Goal: Find specific page/section: Find specific page/section

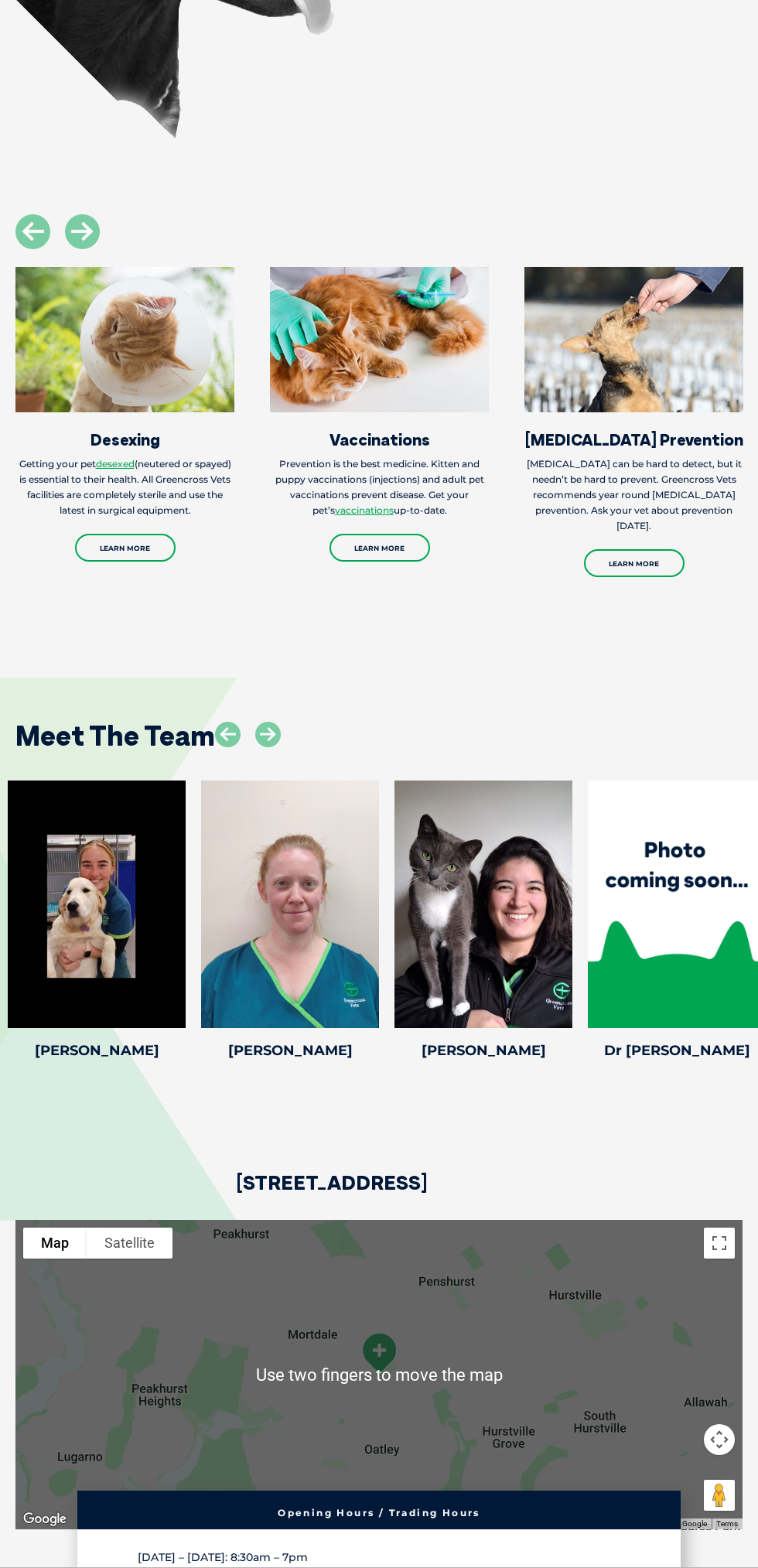
scroll to position [3011, 0]
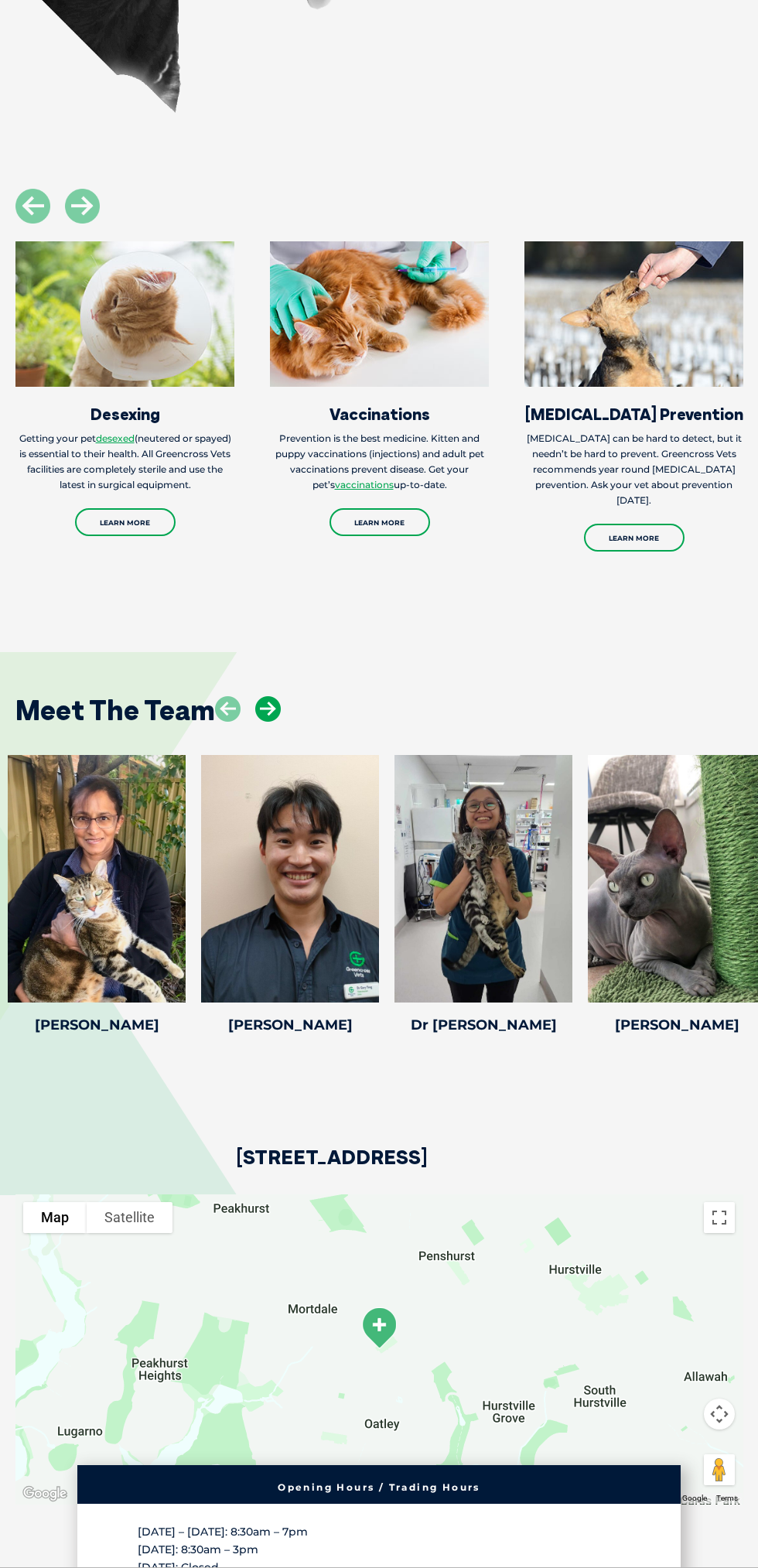
click at [271, 722] on icon at bounding box center [267, 708] width 25 height 25
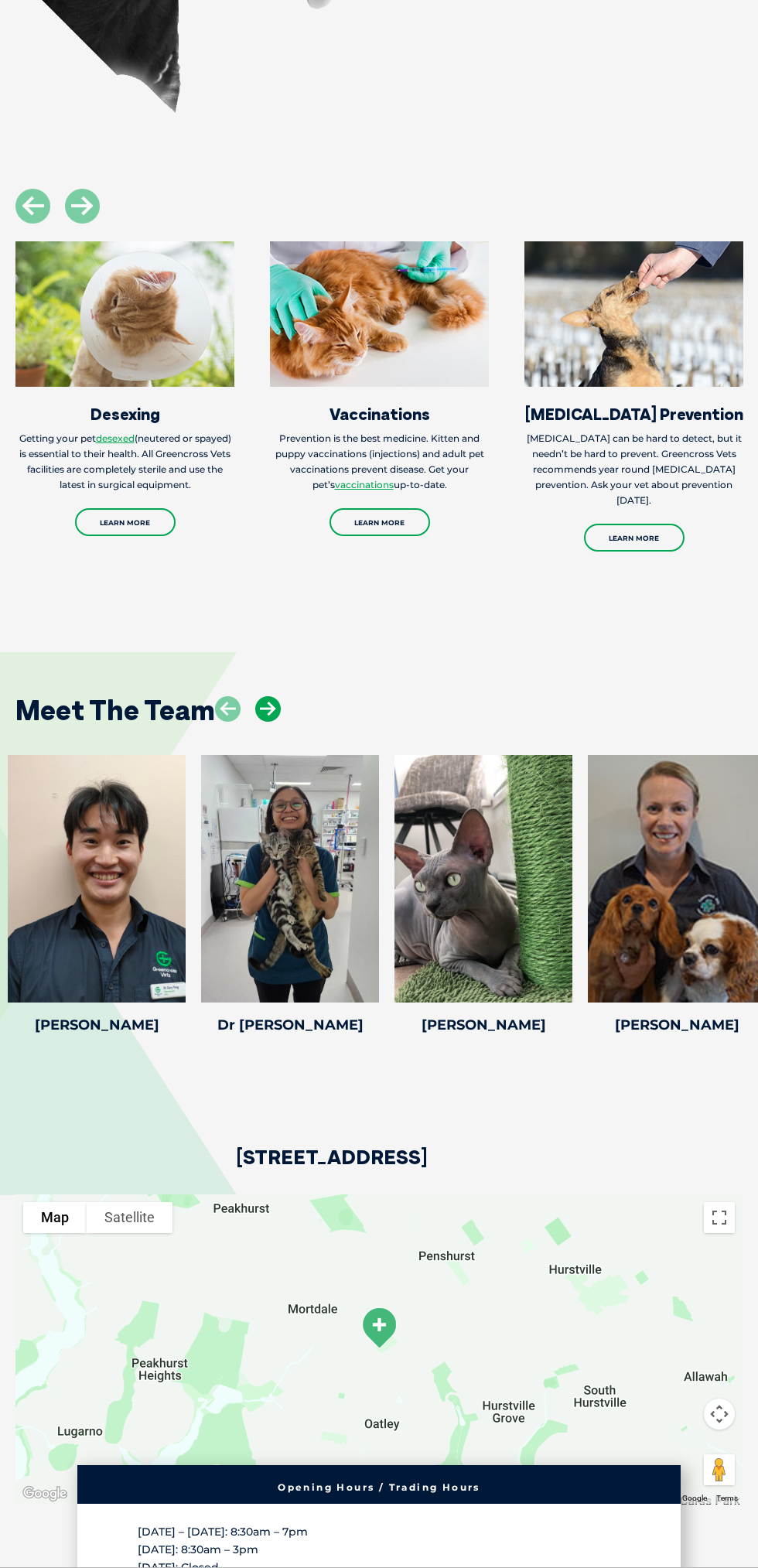
click at [268, 722] on icon at bounding box center [267, 708] width 25 height 25
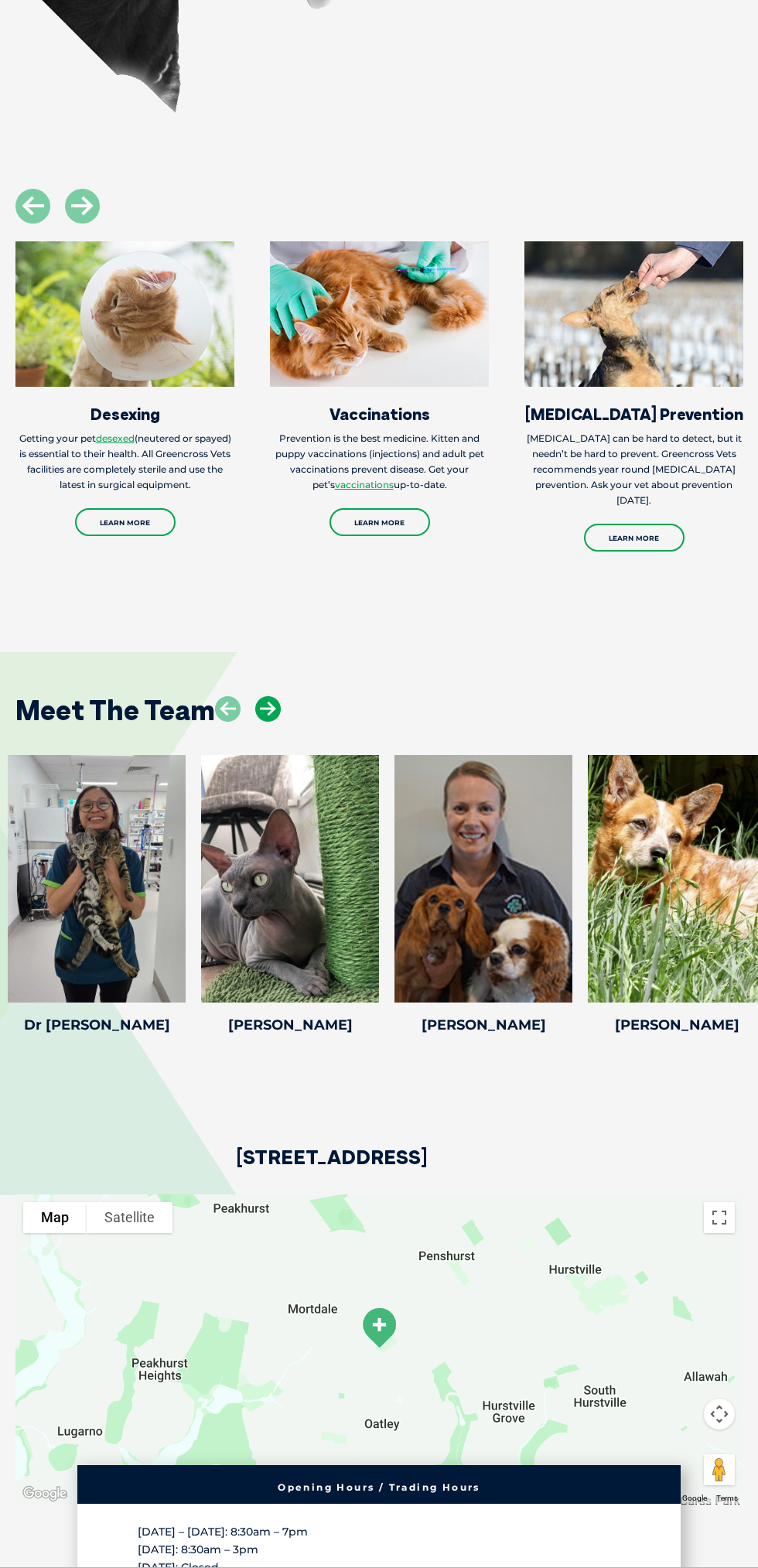
click at [261, 722] on icon at bounding box center [267, 708] width 25 height 25
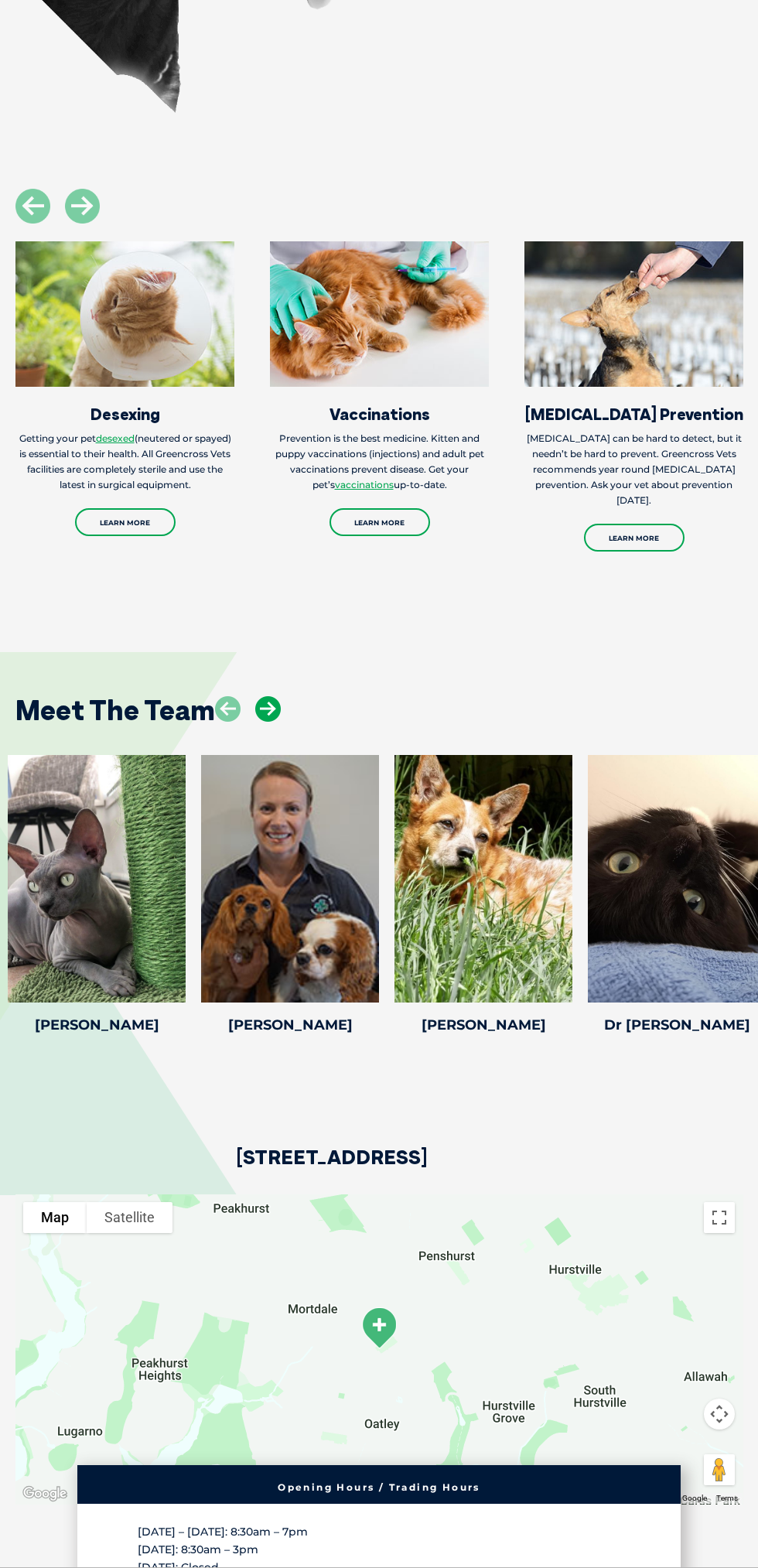
click at [278, 722] on icon at bounding box center [267, 708] width 25 height 25
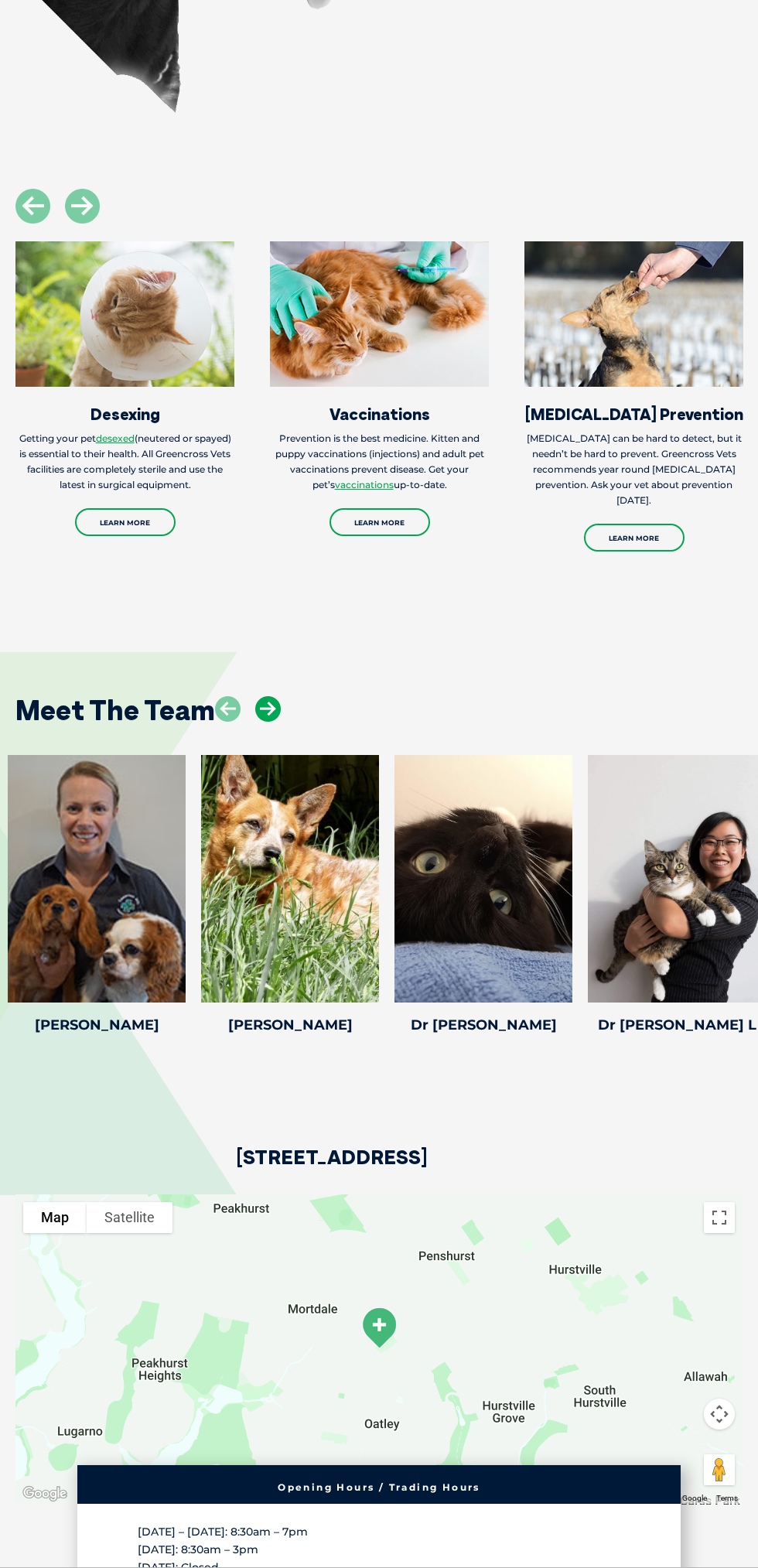
click at [280, 722] on icon at bounding box center [267, 708] width 25 height 25
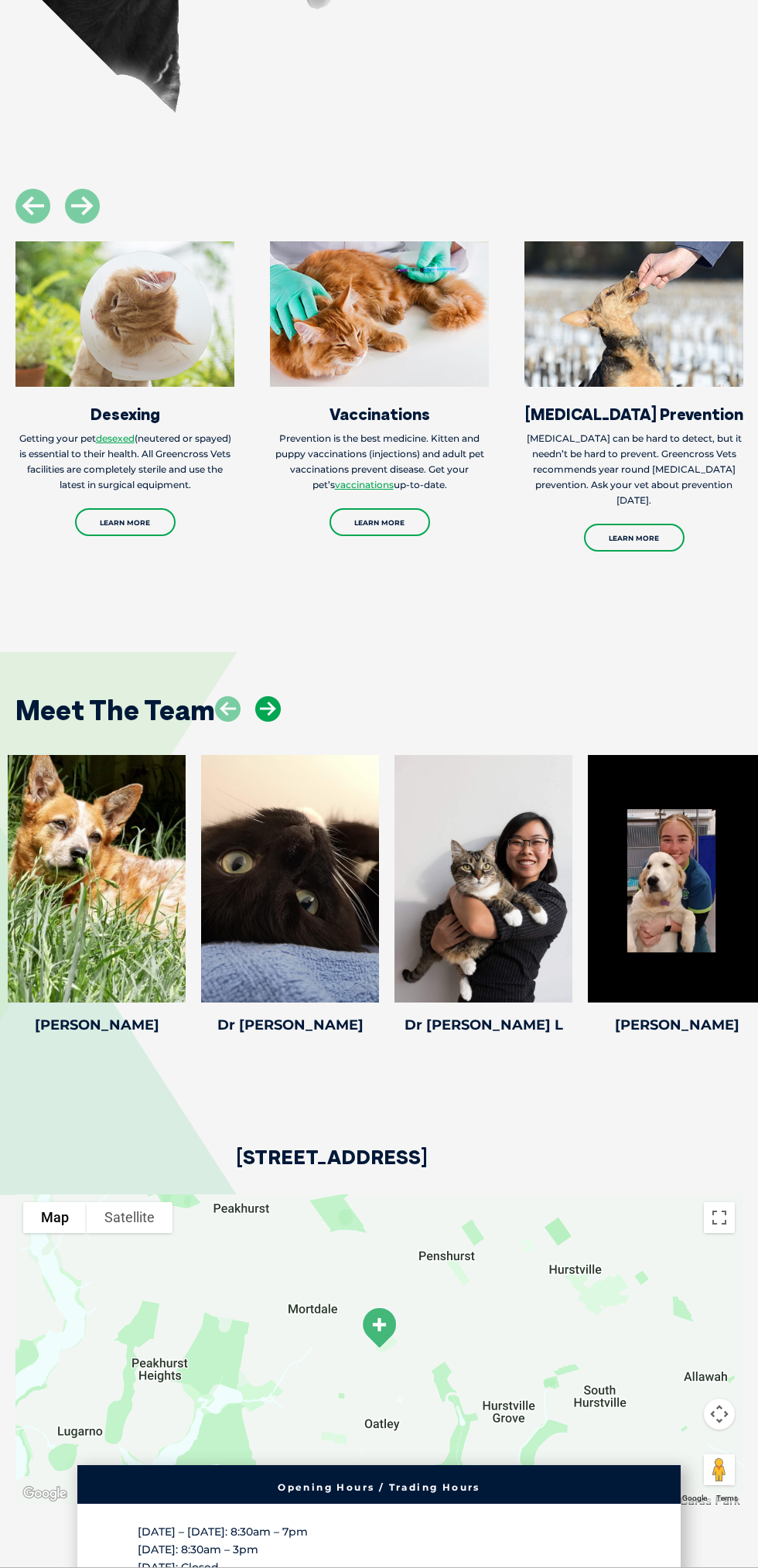
click at [266, 722] on icon at bounding box center [267, 708] width 25 height 25
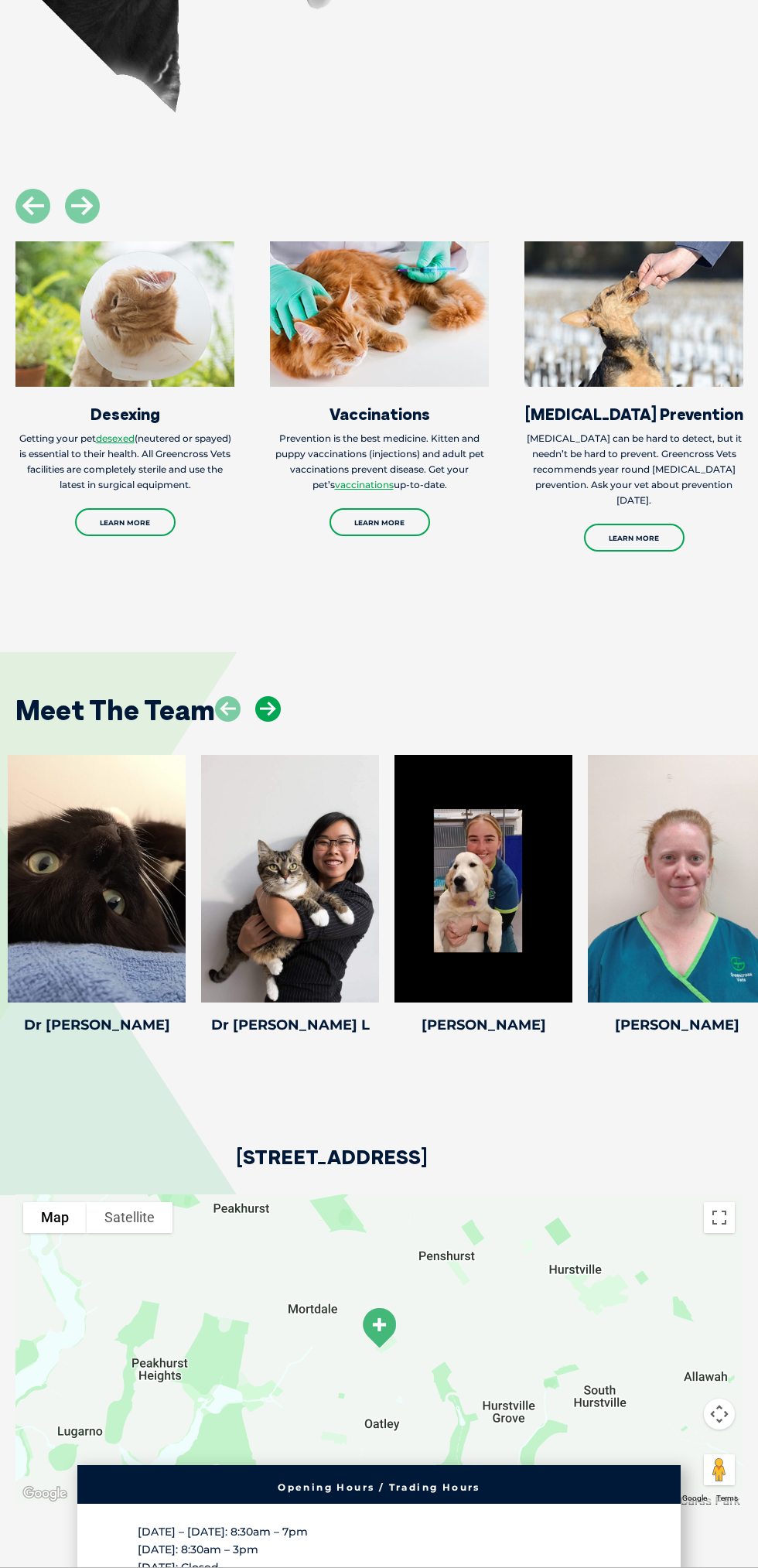
scroll to position [2987, 0]
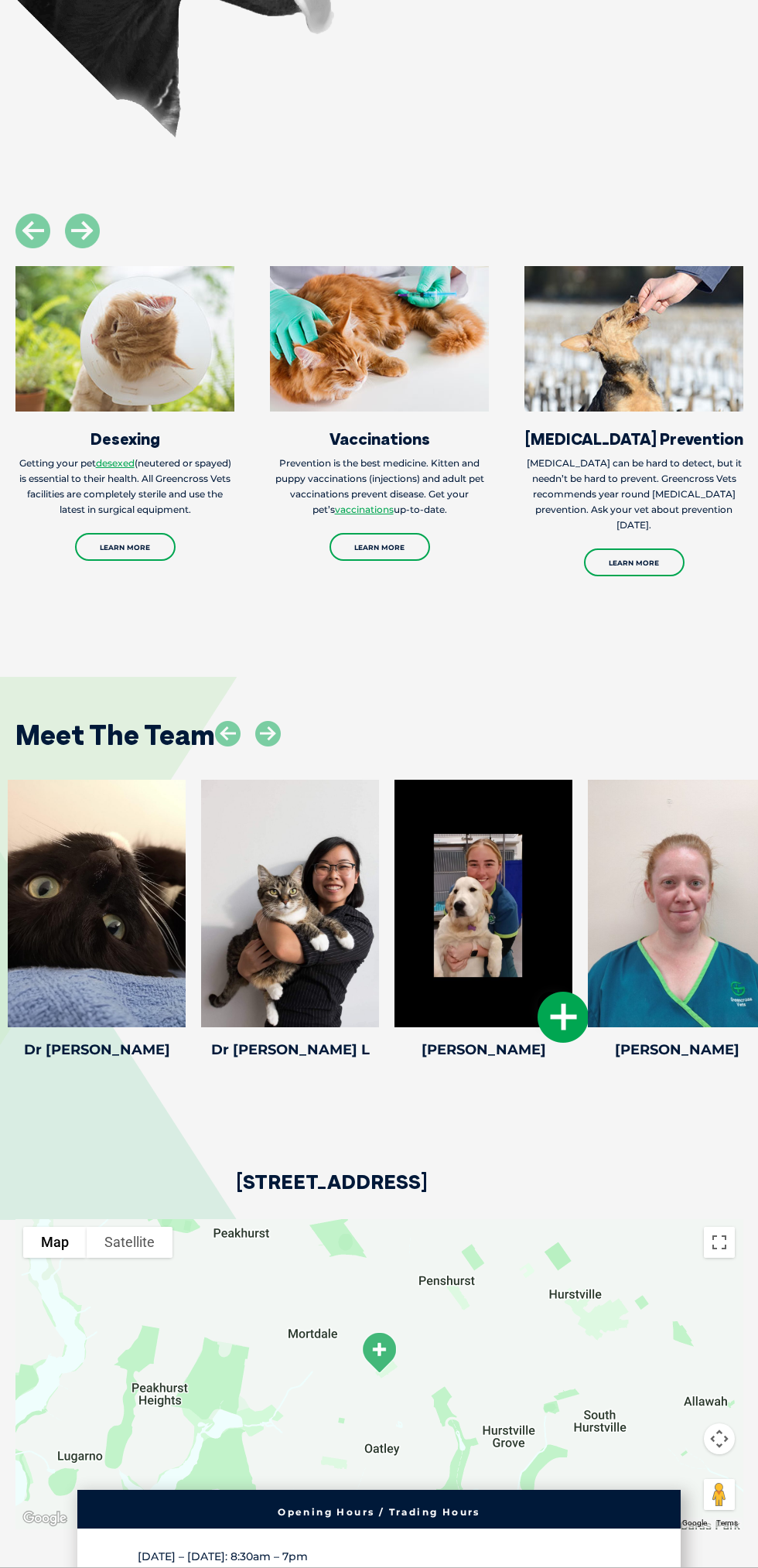
click at [503, 1028] on div at bounding box center [483, 904] width 178 height 248
click at [462, 1003] on div at bounding box center [483, 904] width 178 height 248
click at [570, 1043] on icon at bounding box center [563, 1017] width 51 height 51
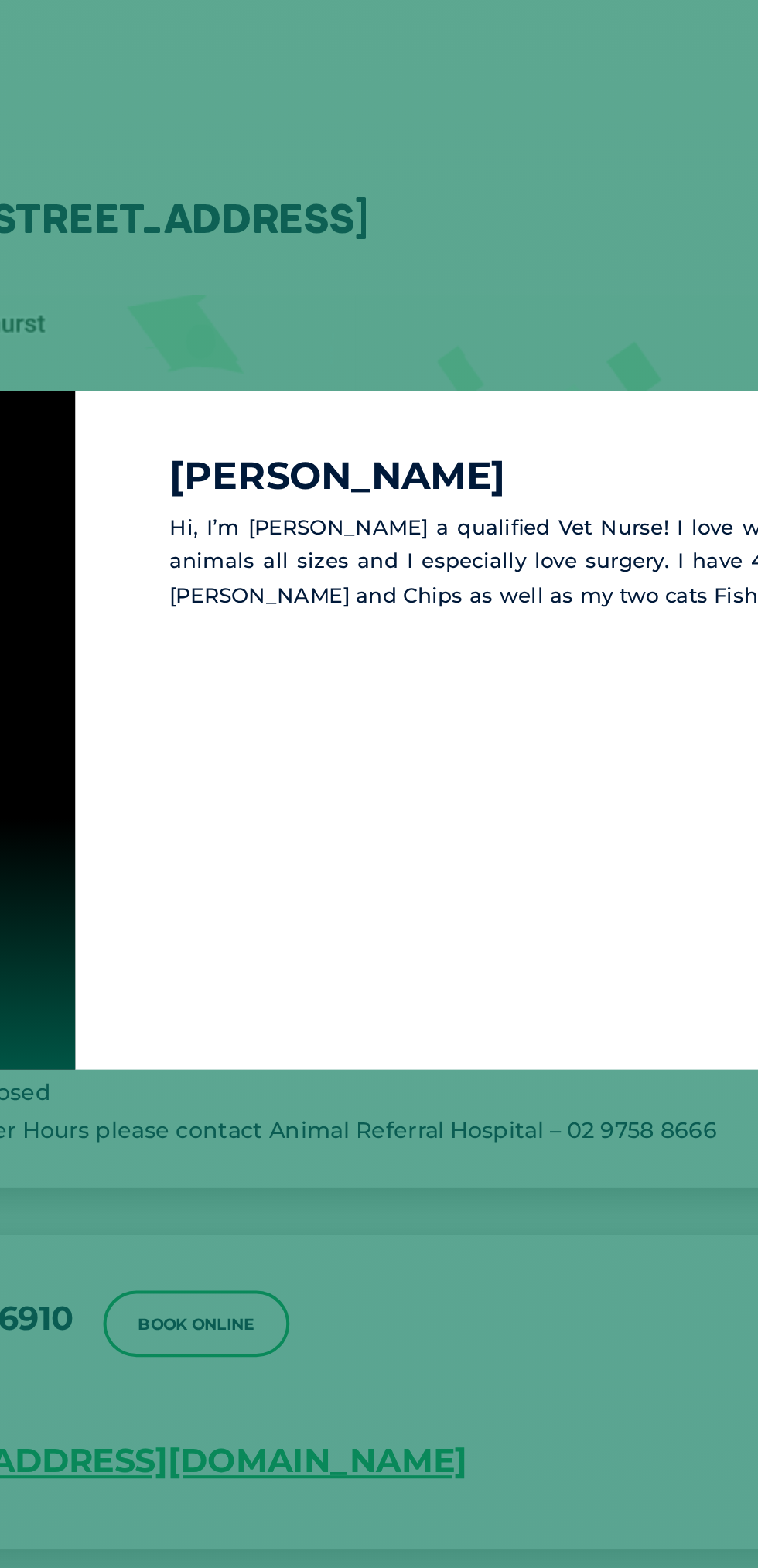
scroll to position [3635, 0]
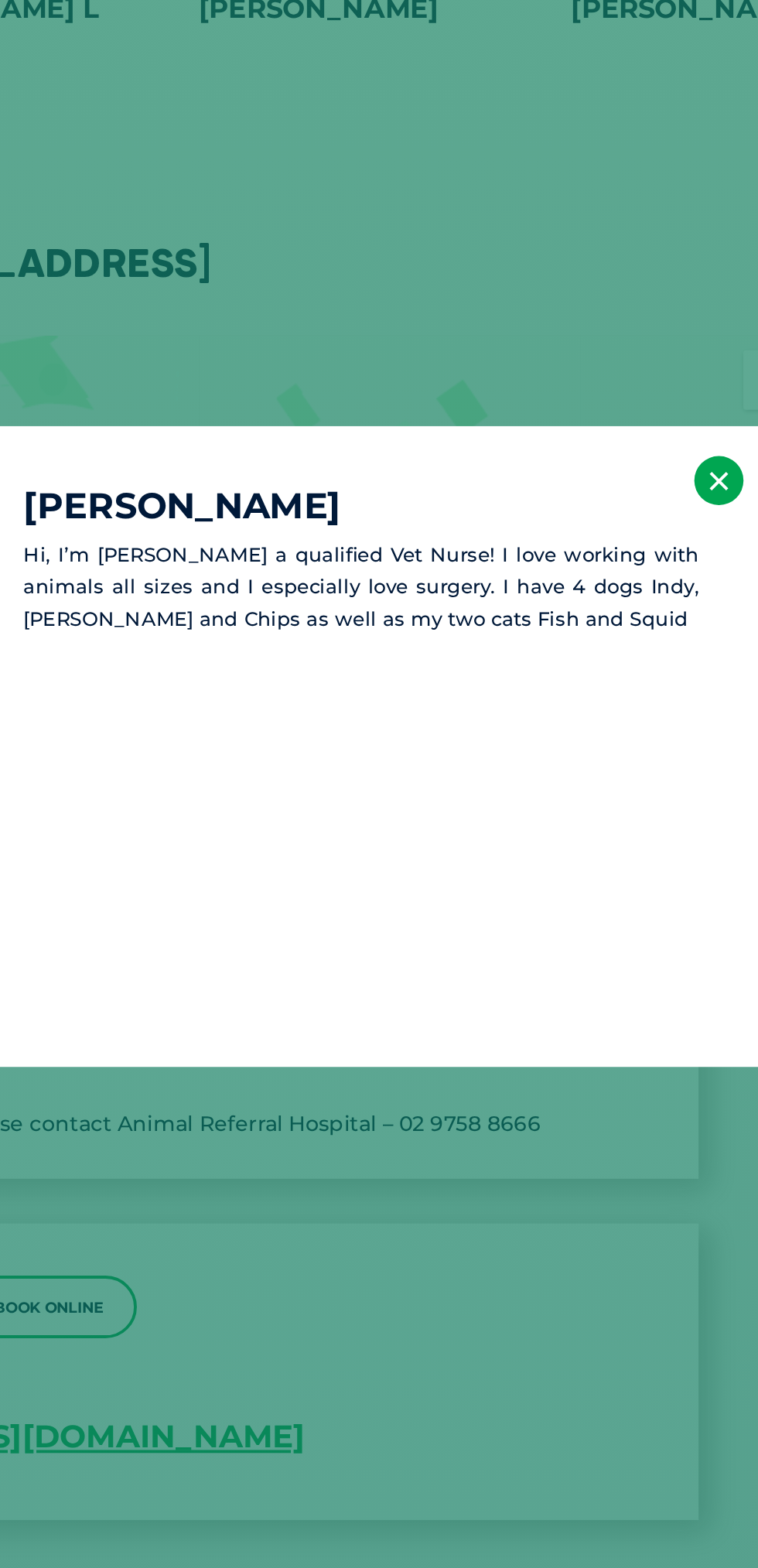
click at [686, 659] on button "×" at bounding box center [690, 646] width 25 height 25
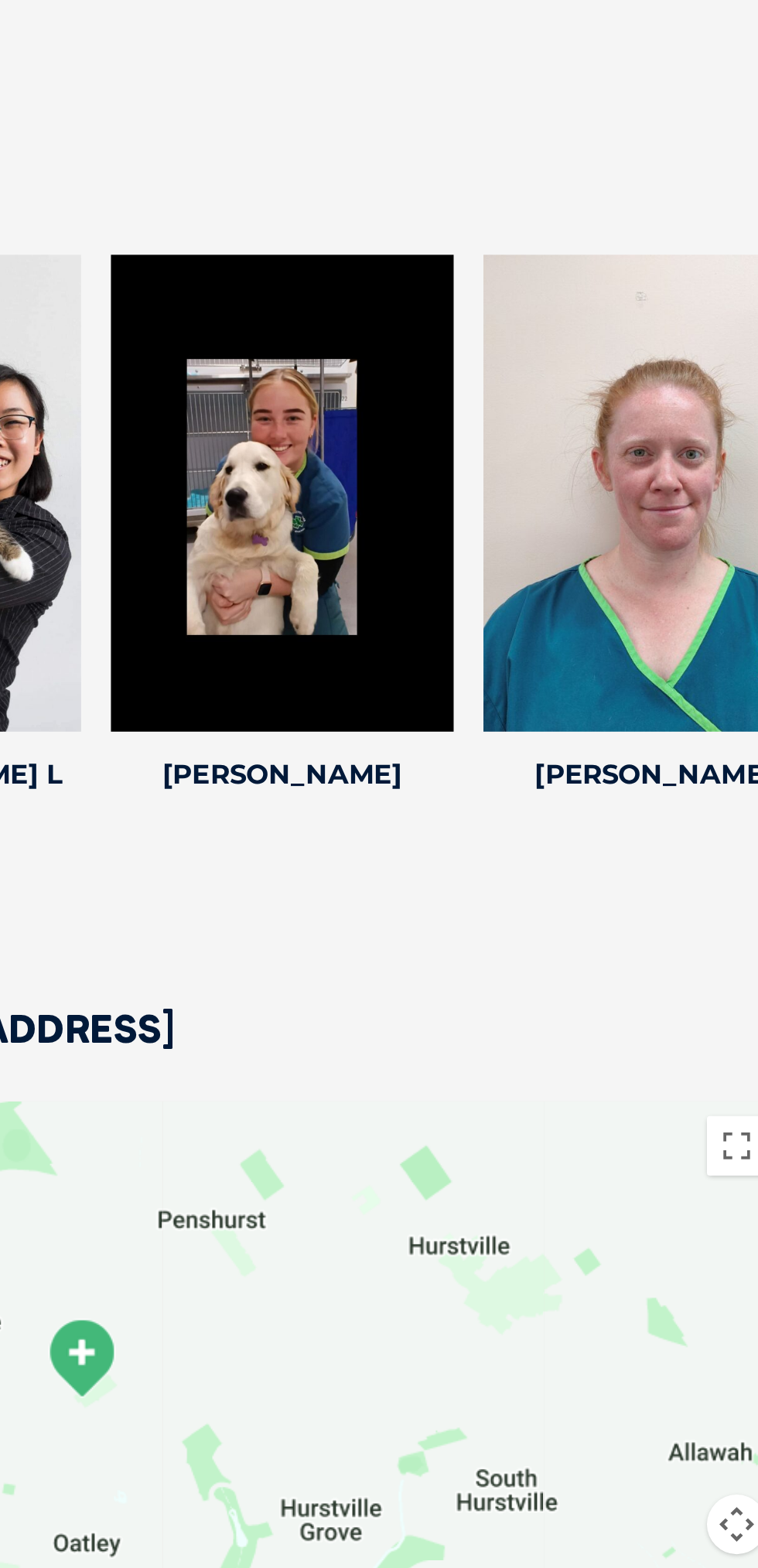
scroll to position [3632, 0]
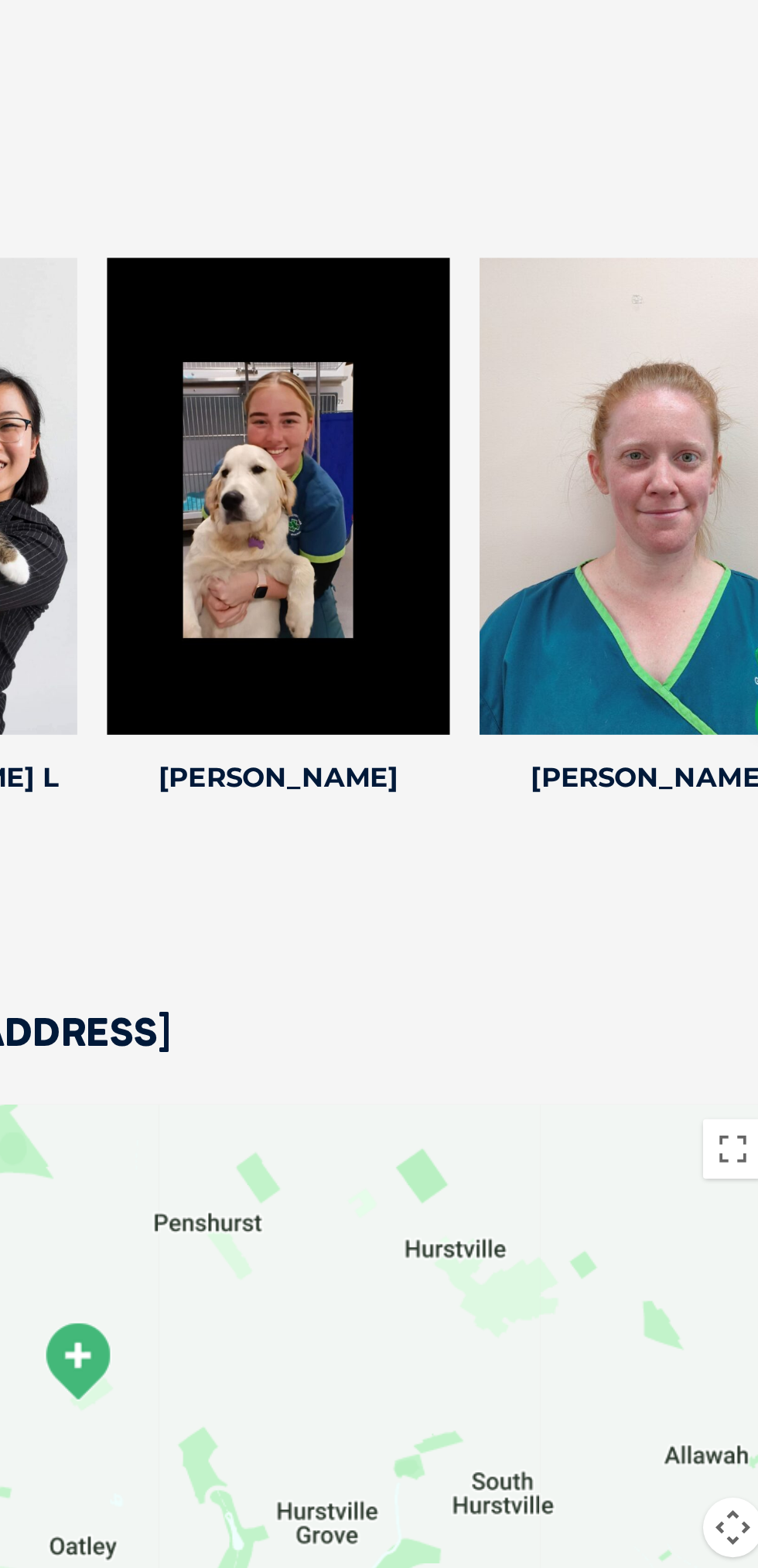
click at [652, 377] on div at bounding box center [677, 258] width 178 height 248
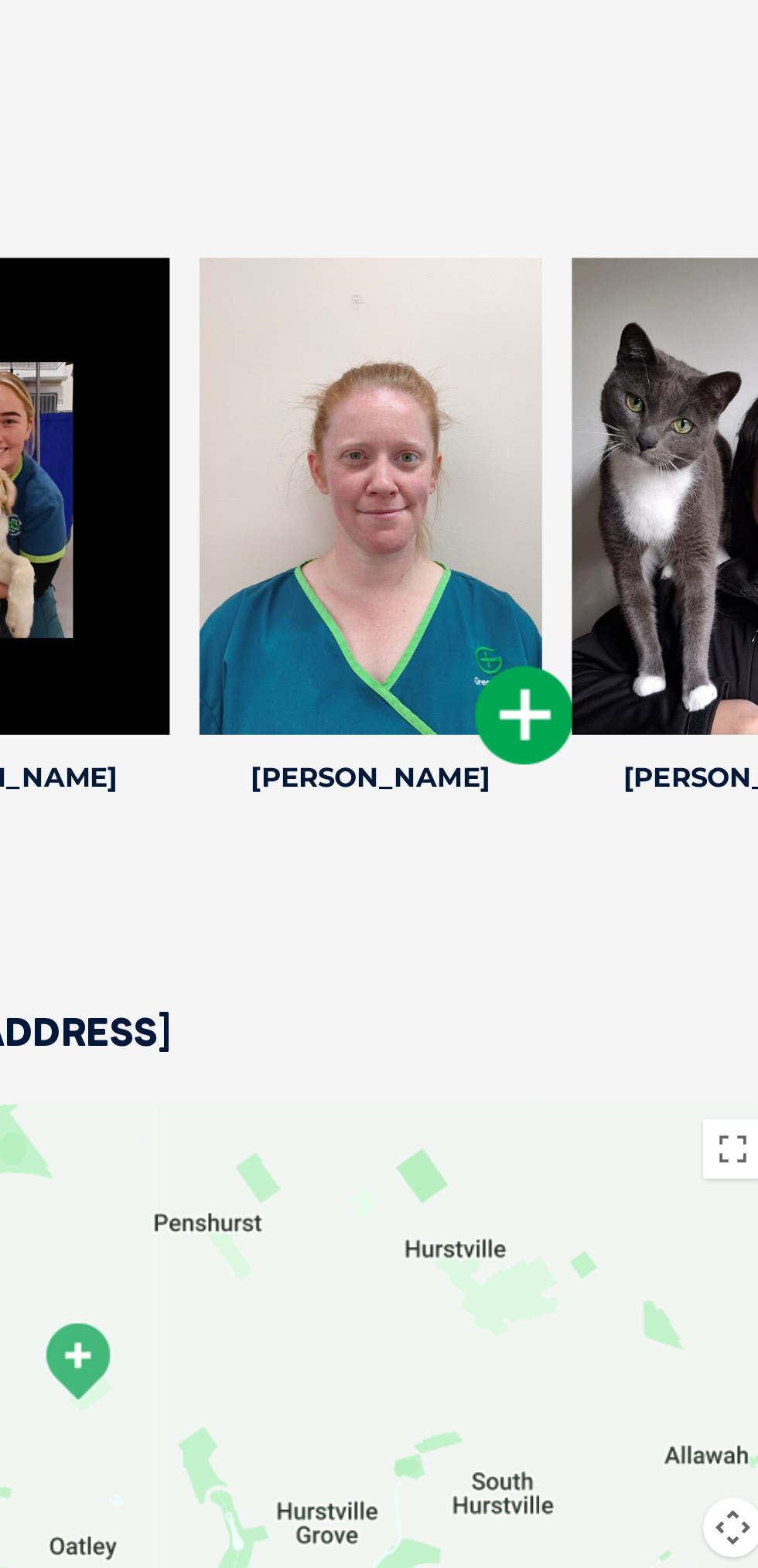
click at [604, 381] on div at bounding box center [532, 258] width 178 height 248
click at [612, 397] on icon at bounding box center [611, 371] width 51 height 51
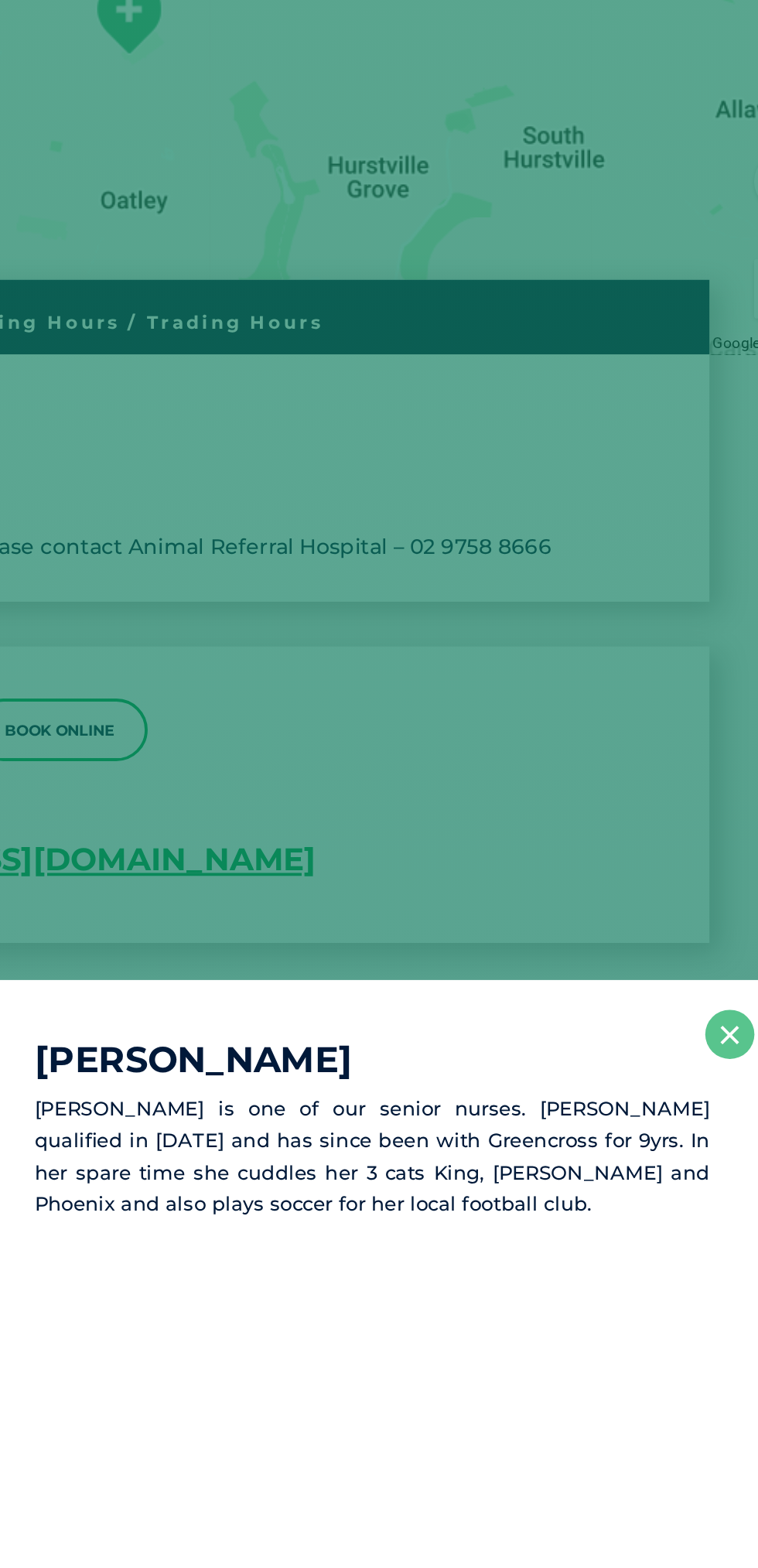
scroll to position [4222, 0]
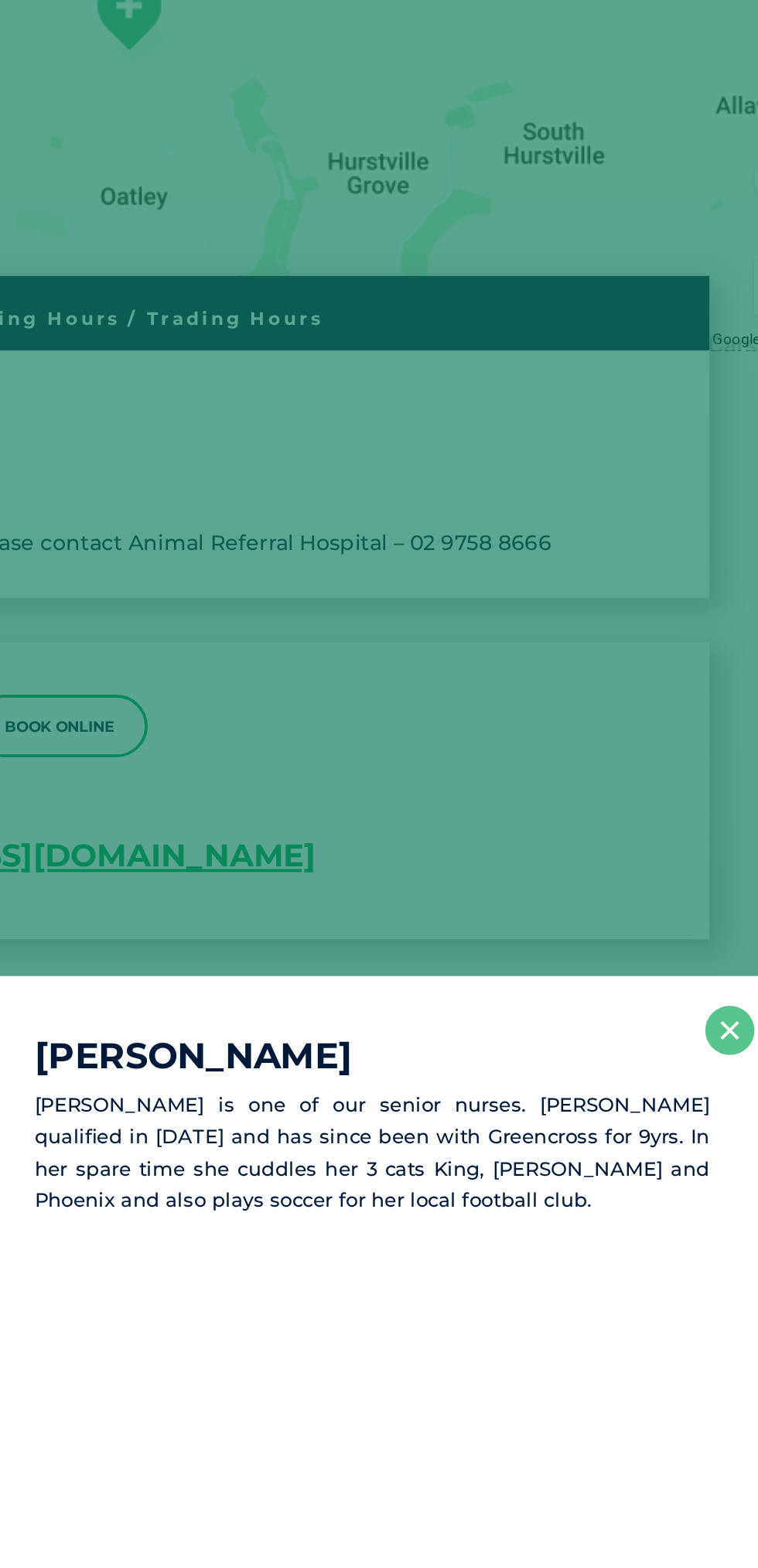
click at [669, 708] on div "Sarah D Sarah is one of our senior nurses. Sarah qualified in 2010 and has sinc…" at bounding box center [502, 784] width 435 height 332
click at [683, 659] on button "×" at bounding box center [690, 646] width 25 height 25
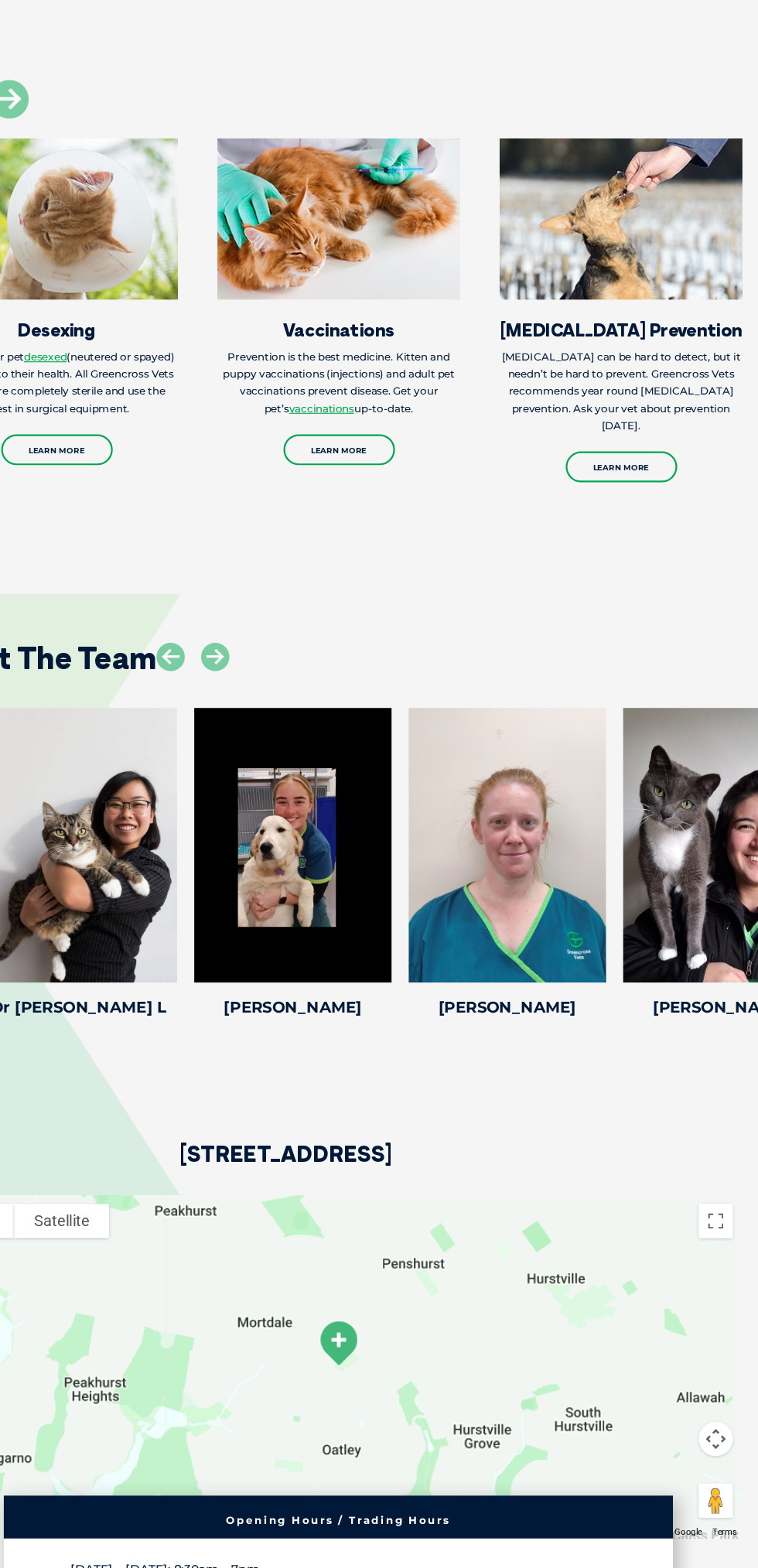
scroll to position [3111, 0]
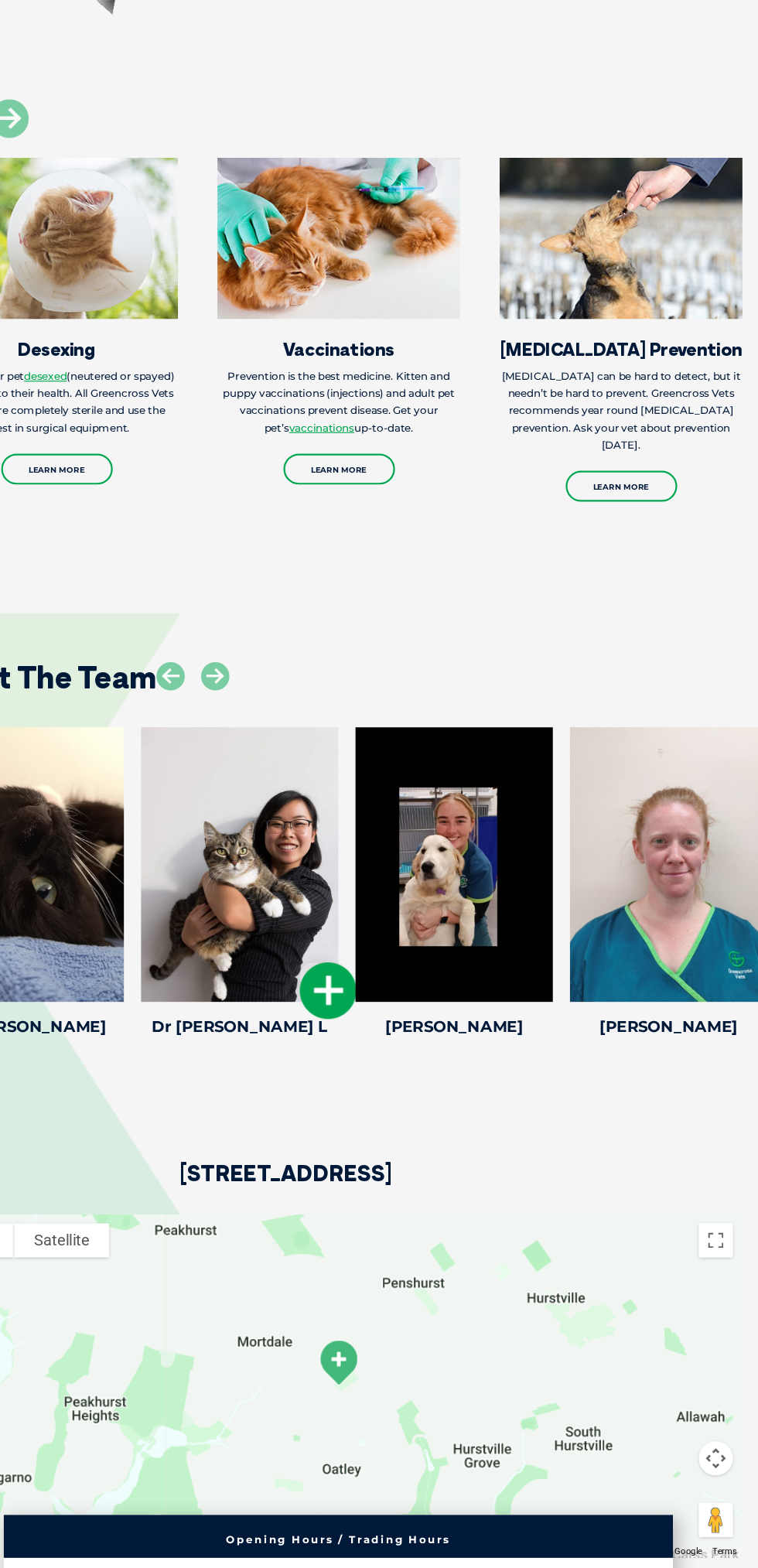
click at [363, 891] on div at bounding box center [290, 780] width 178 height 248
click at [376, 919] on icon at bounding box center [370, 893] width 51 height 51
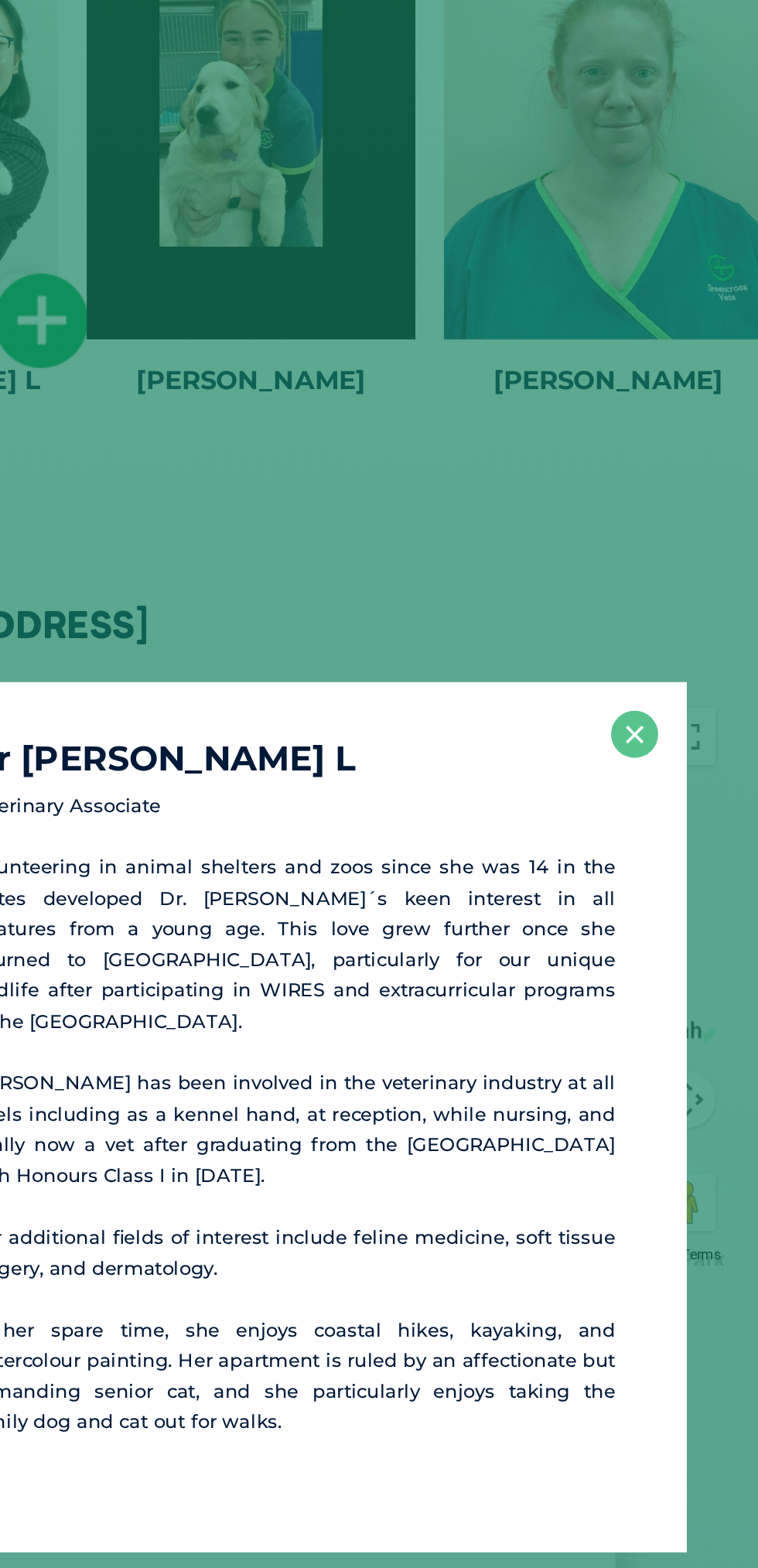
scroll to position [3650, 0]
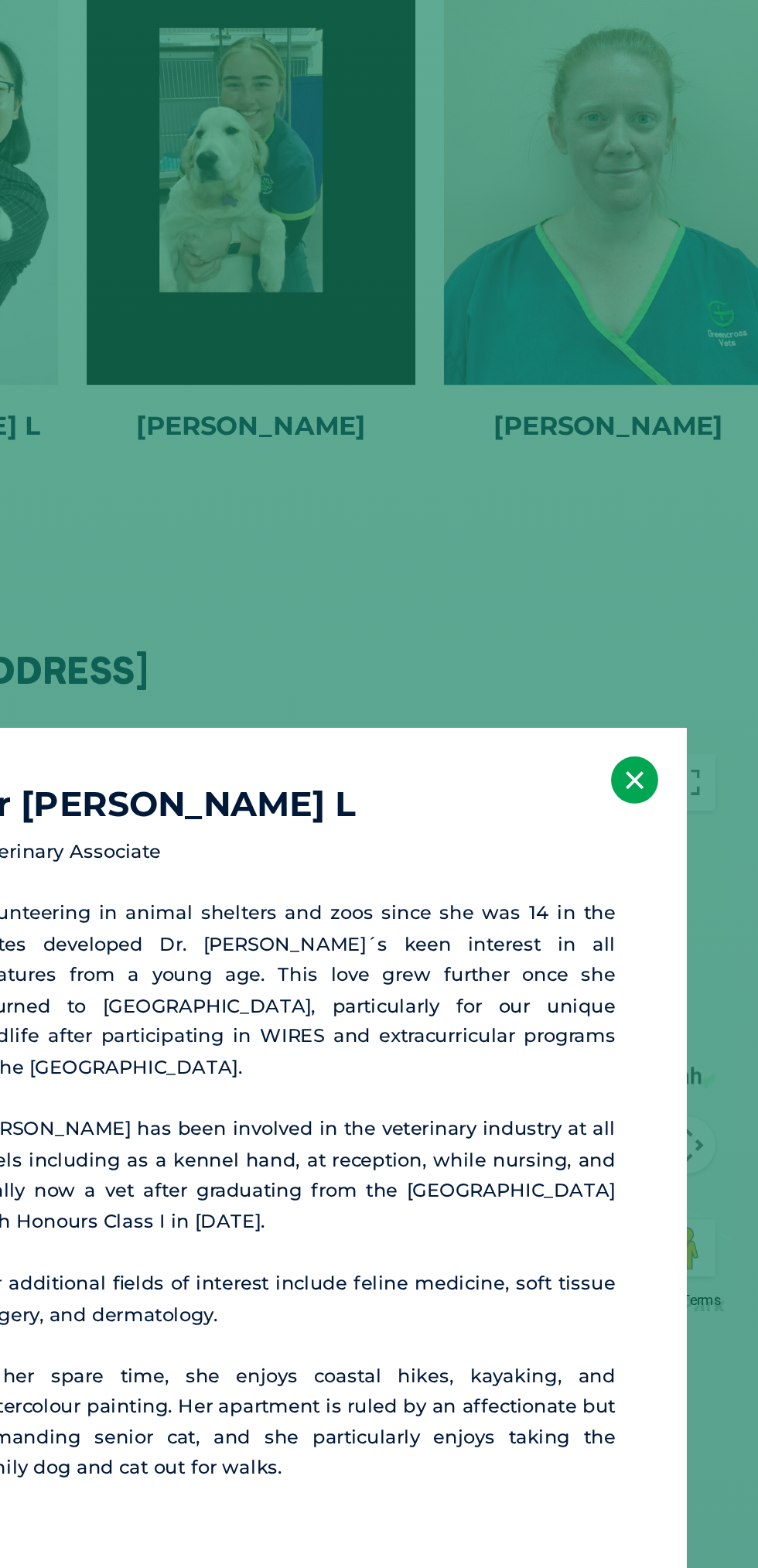
click at [686, 587] on button "×" at bounding box center [690, 576] width 25 height 25
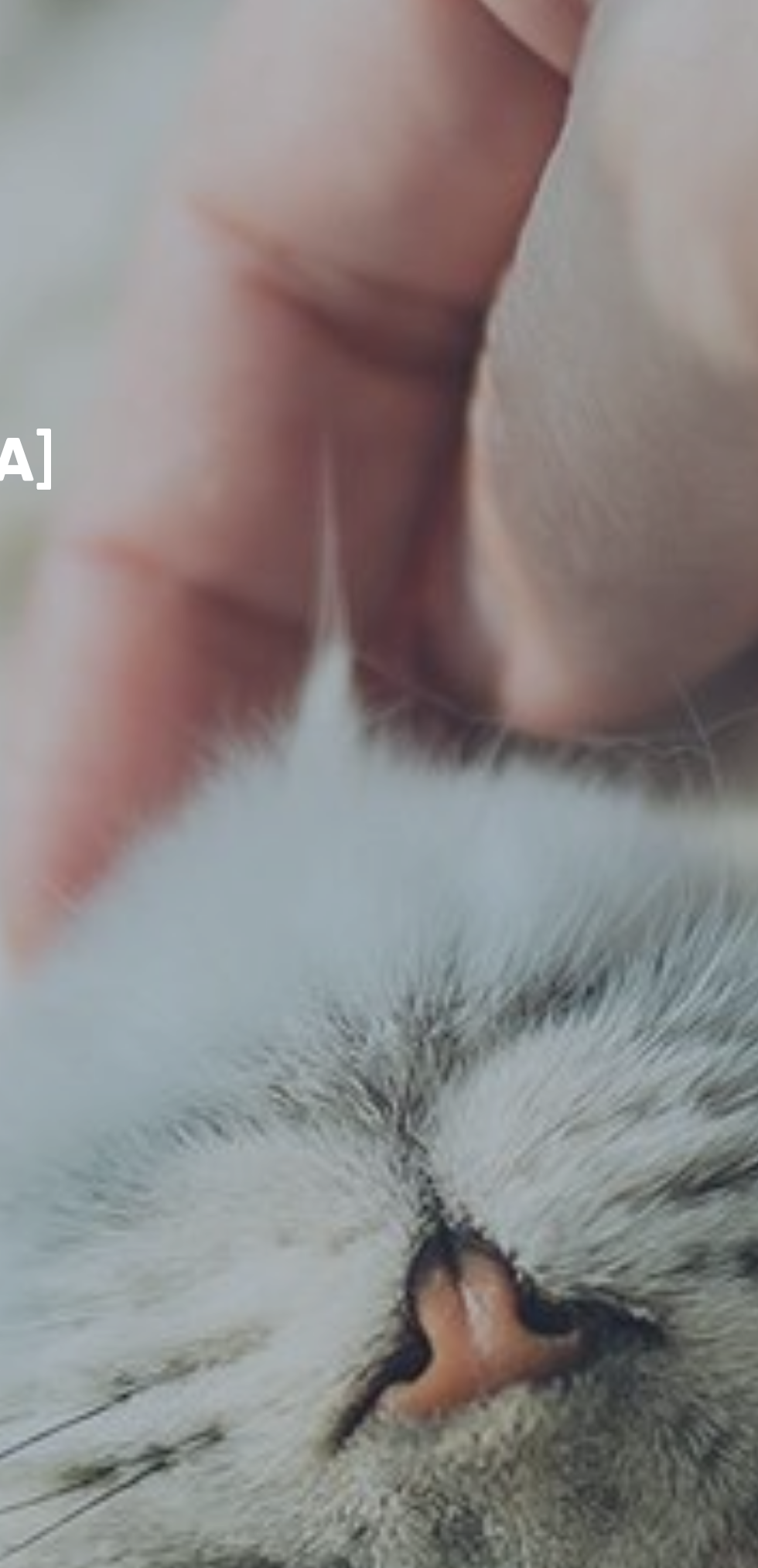
scroll to position [0, 0]
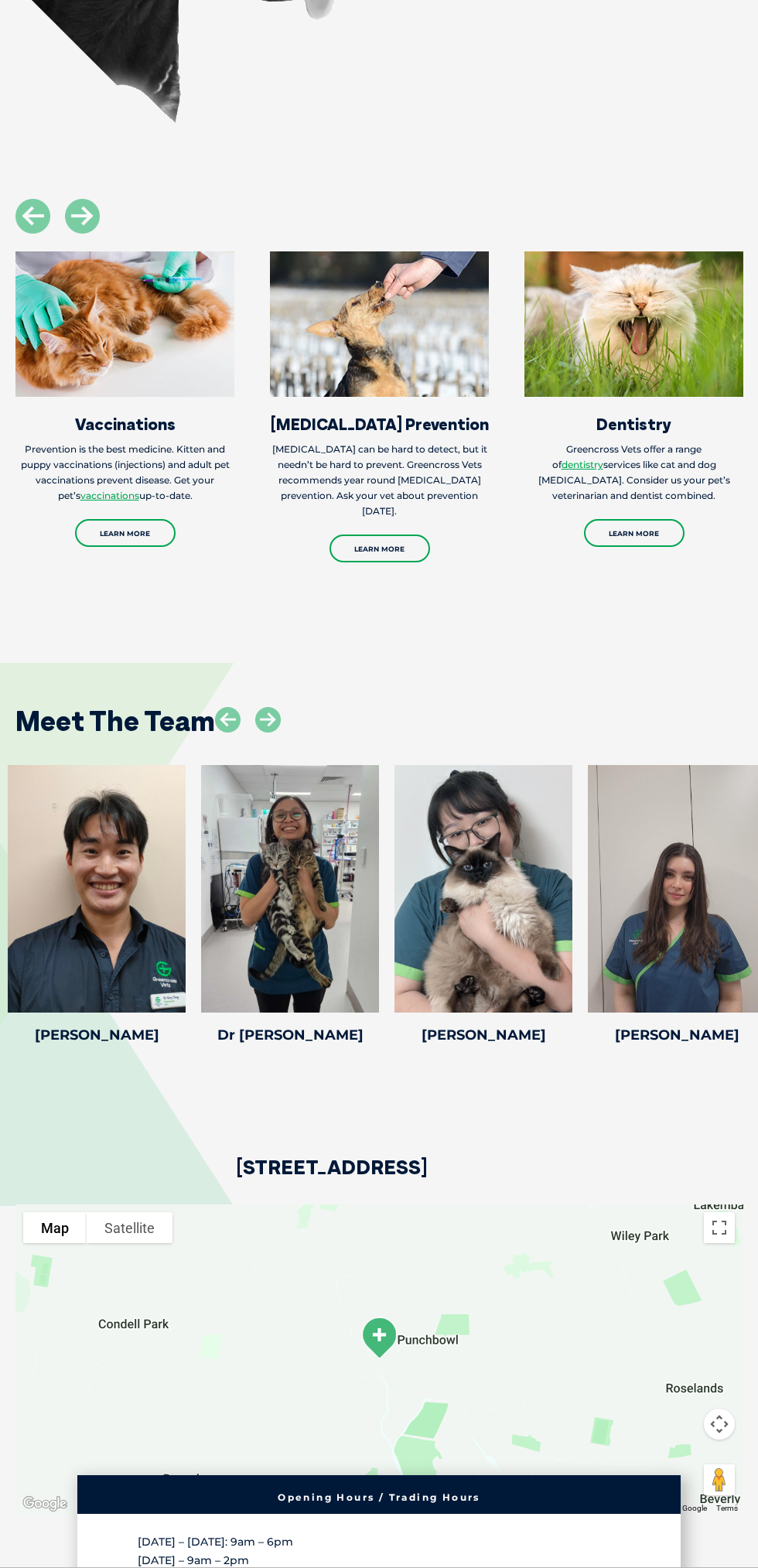
scroll to position [2272, 0]
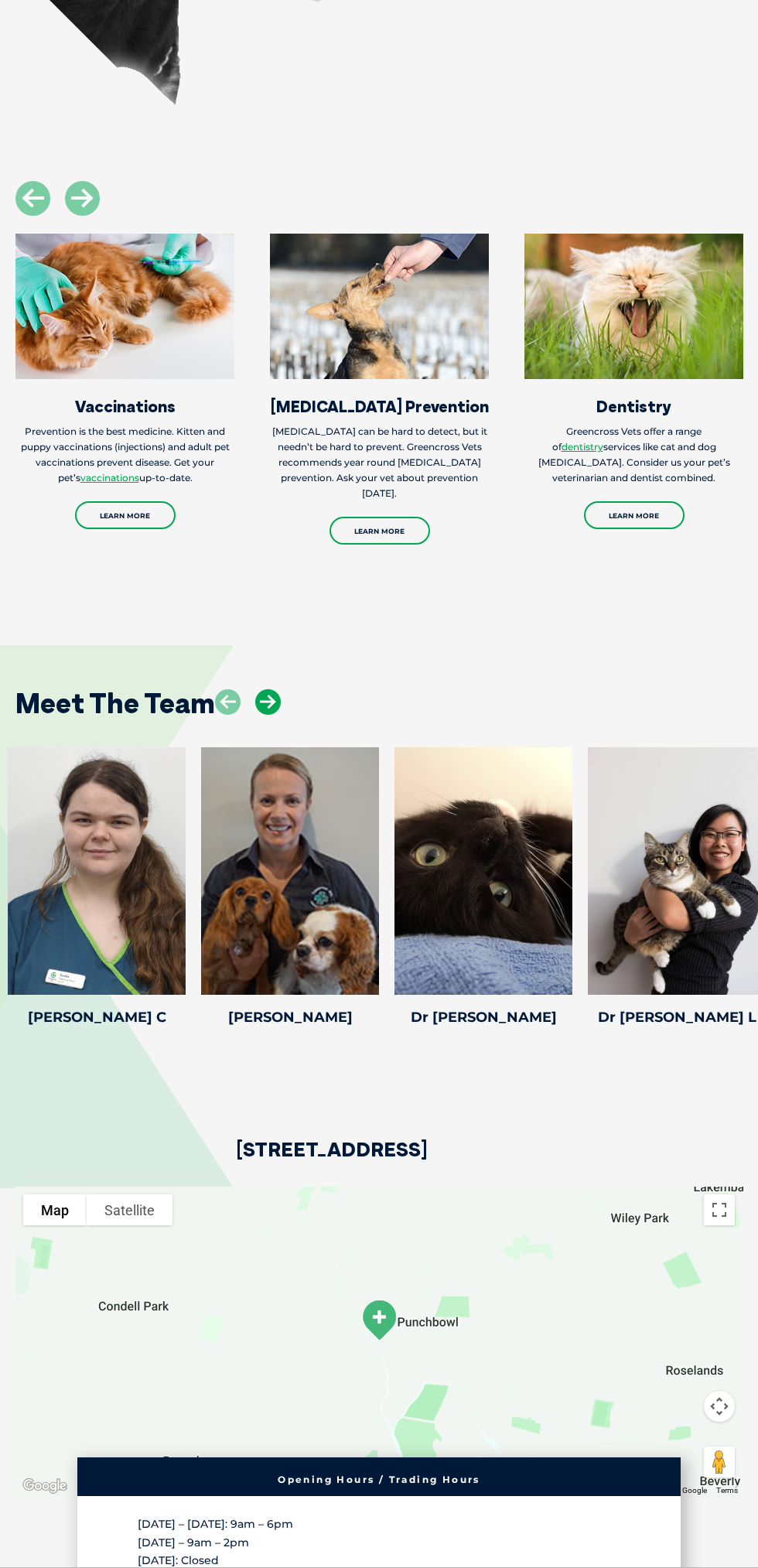
click at [277, 715] on icon at bounding box center [267, 701] width 25 height 25
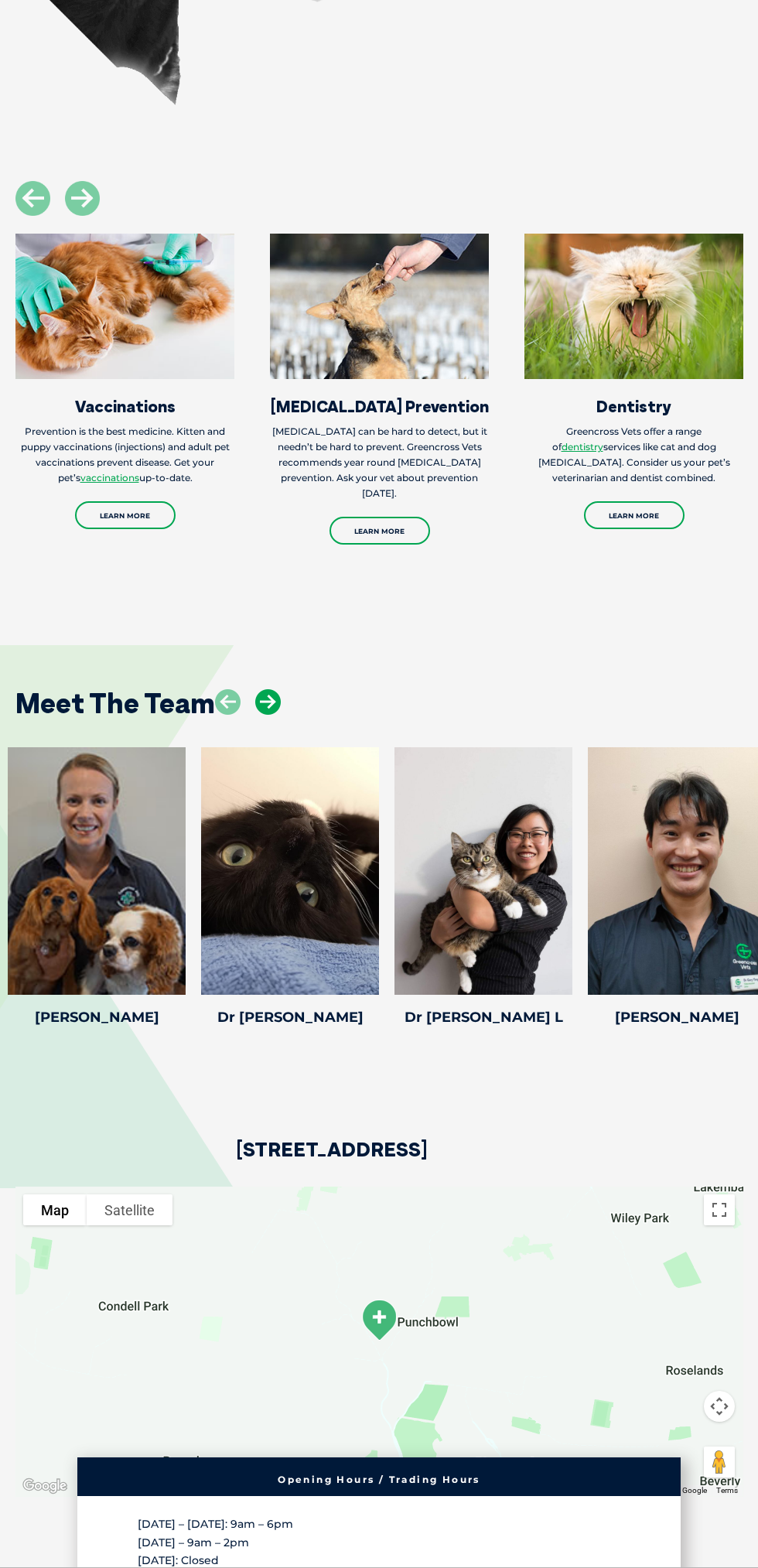
click at [267, 715] on icon at bounding box center [267, 701] width 25 height 25
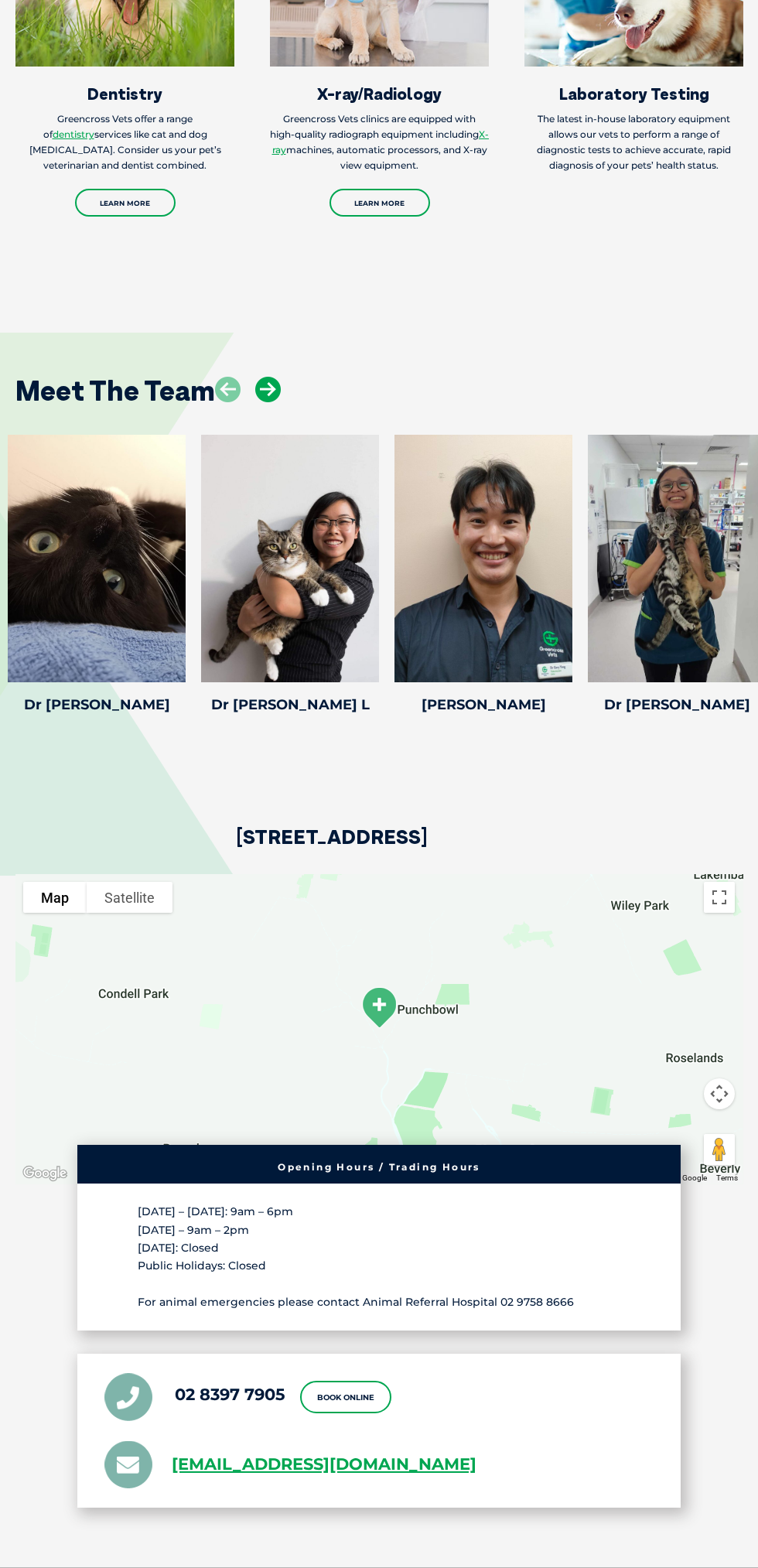
scroll to position [2552, 0]
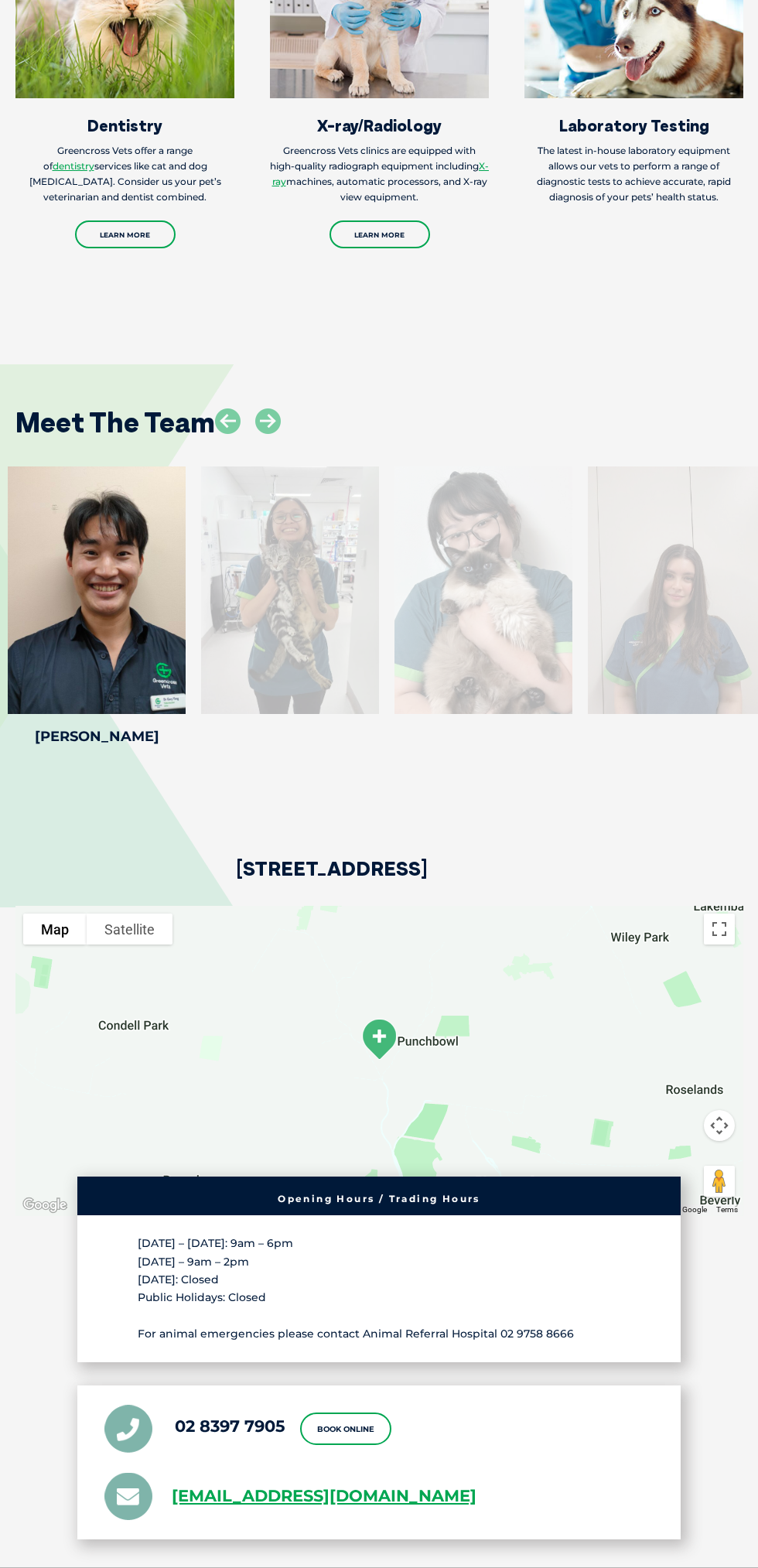
click at [663, 714] on div at bounding box center [677, 590] width 178 height 248
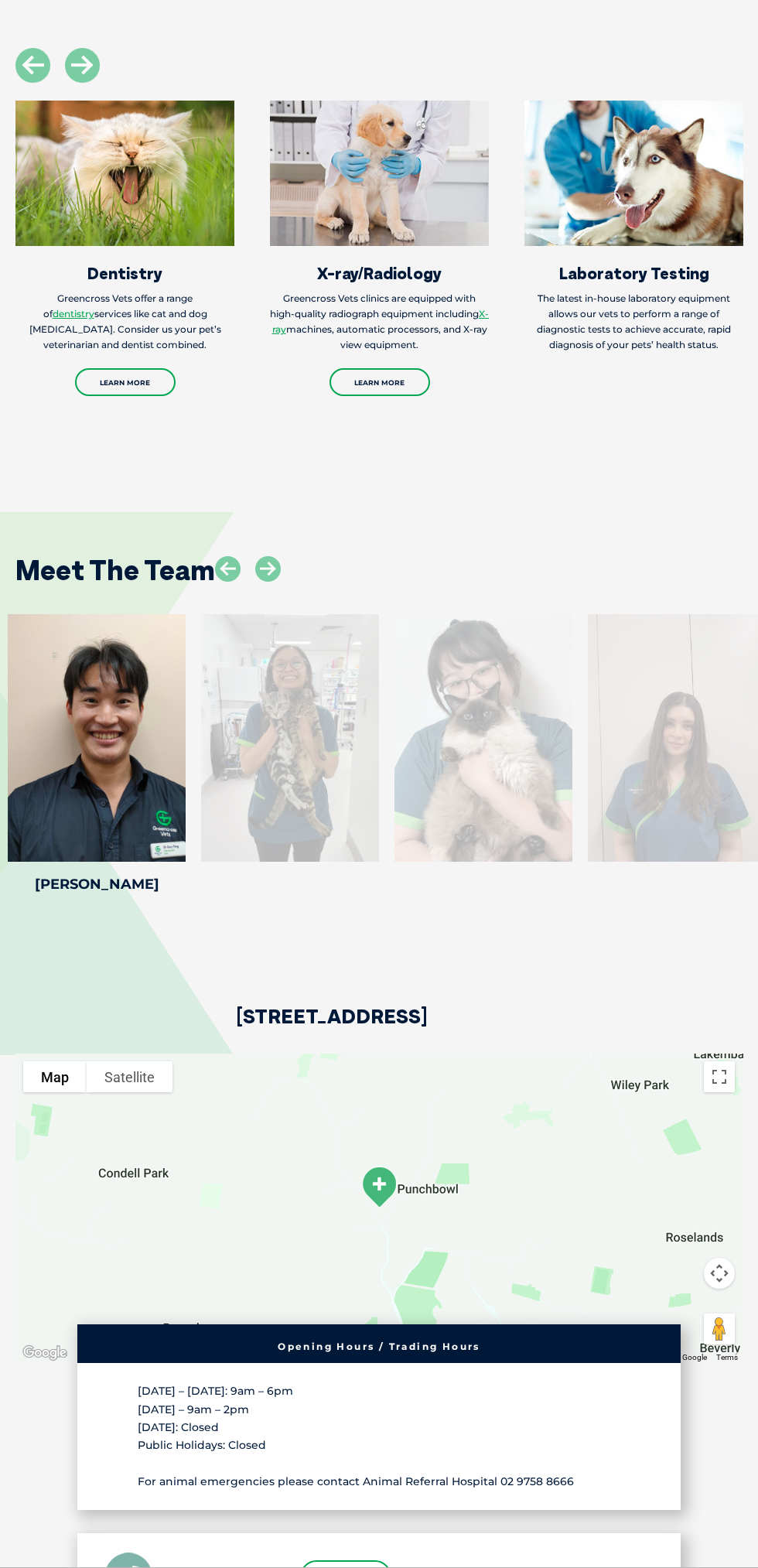
scroll to position [2411, 0]
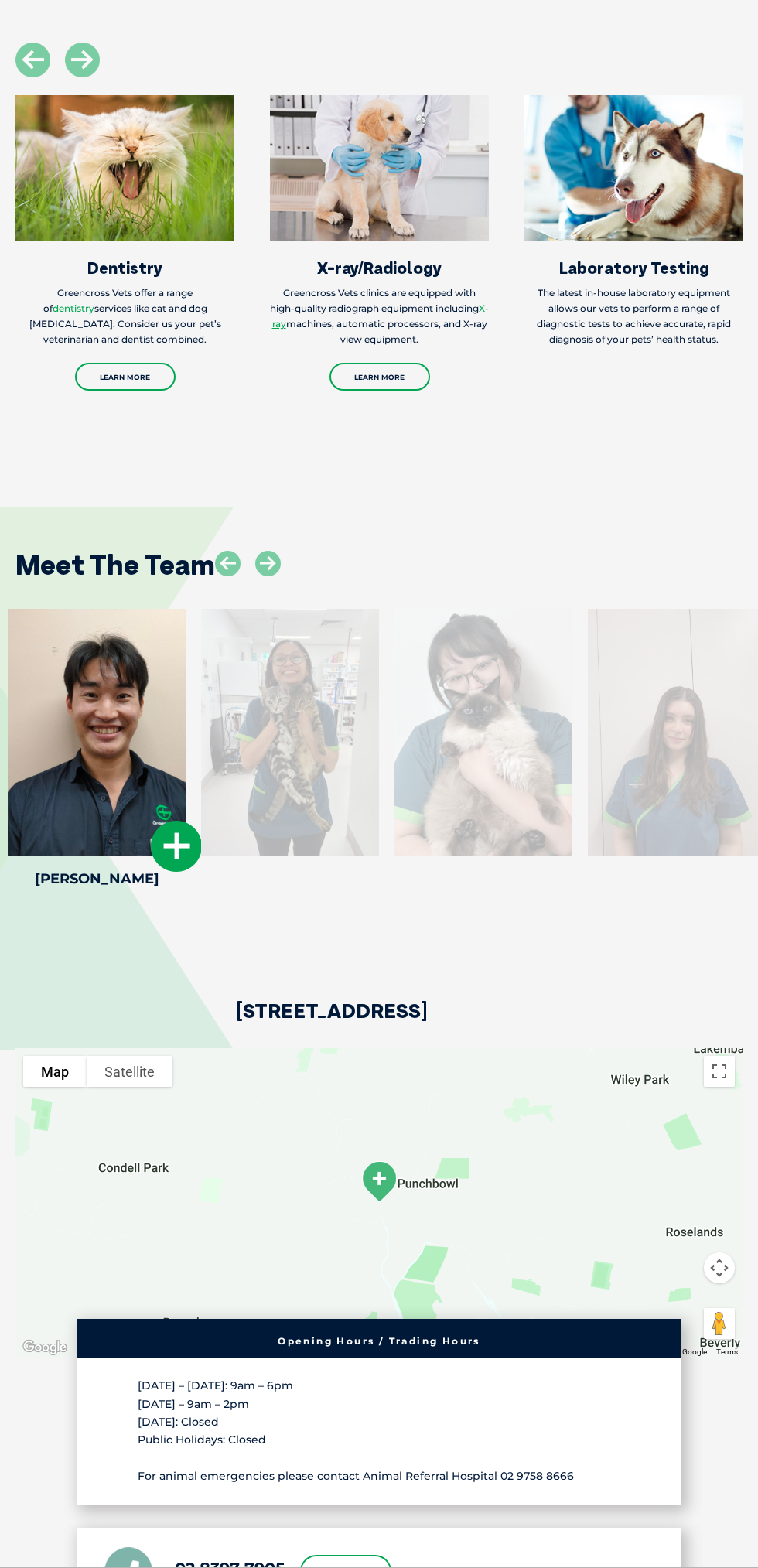
click at [124, 857] on div at bounding box center [97, 733] width 178 height 248
click at [183, 872] on icon at bounding box center [176, 846] width 51 height 51
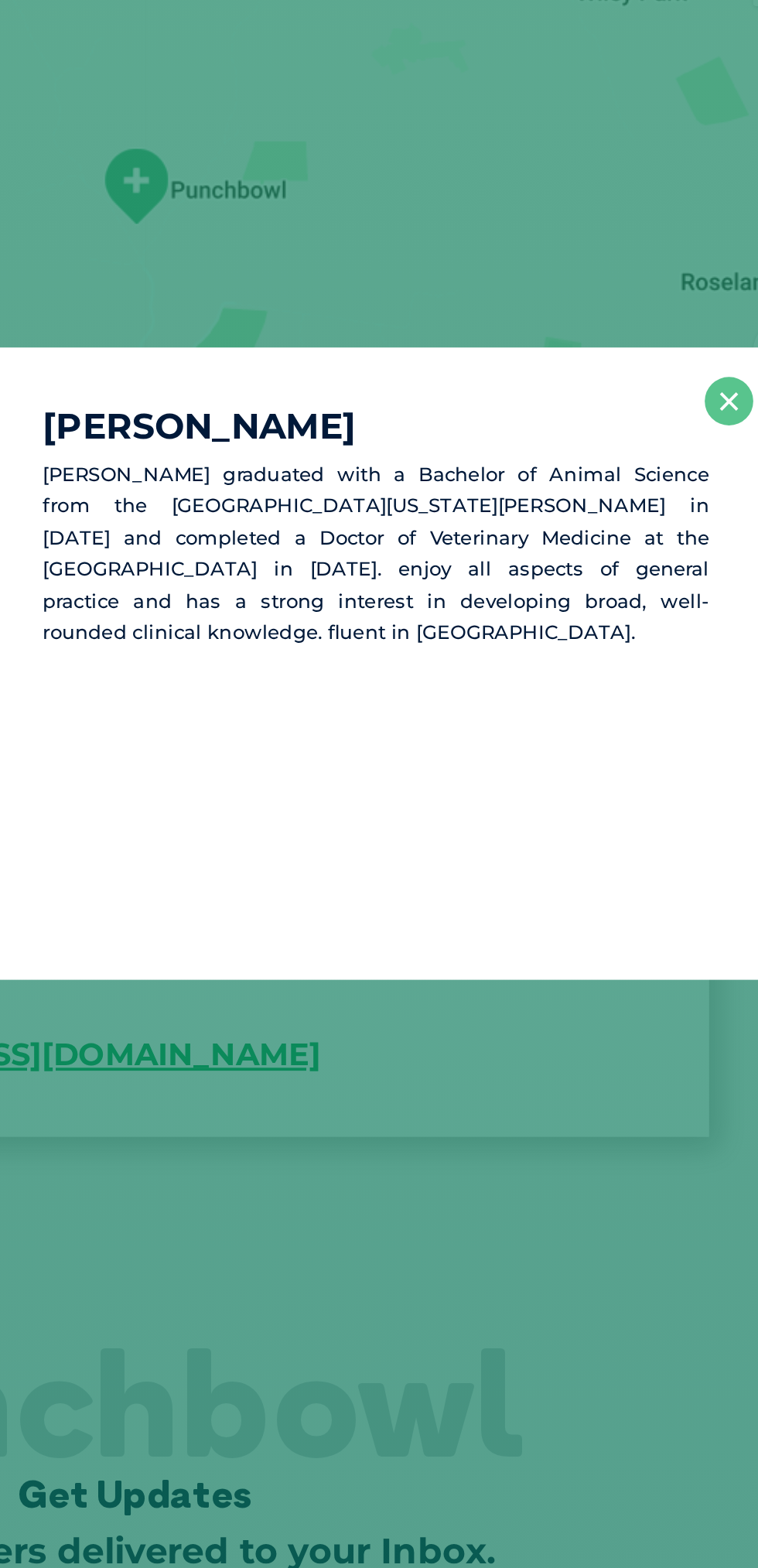
scroll to position [3058, 0]
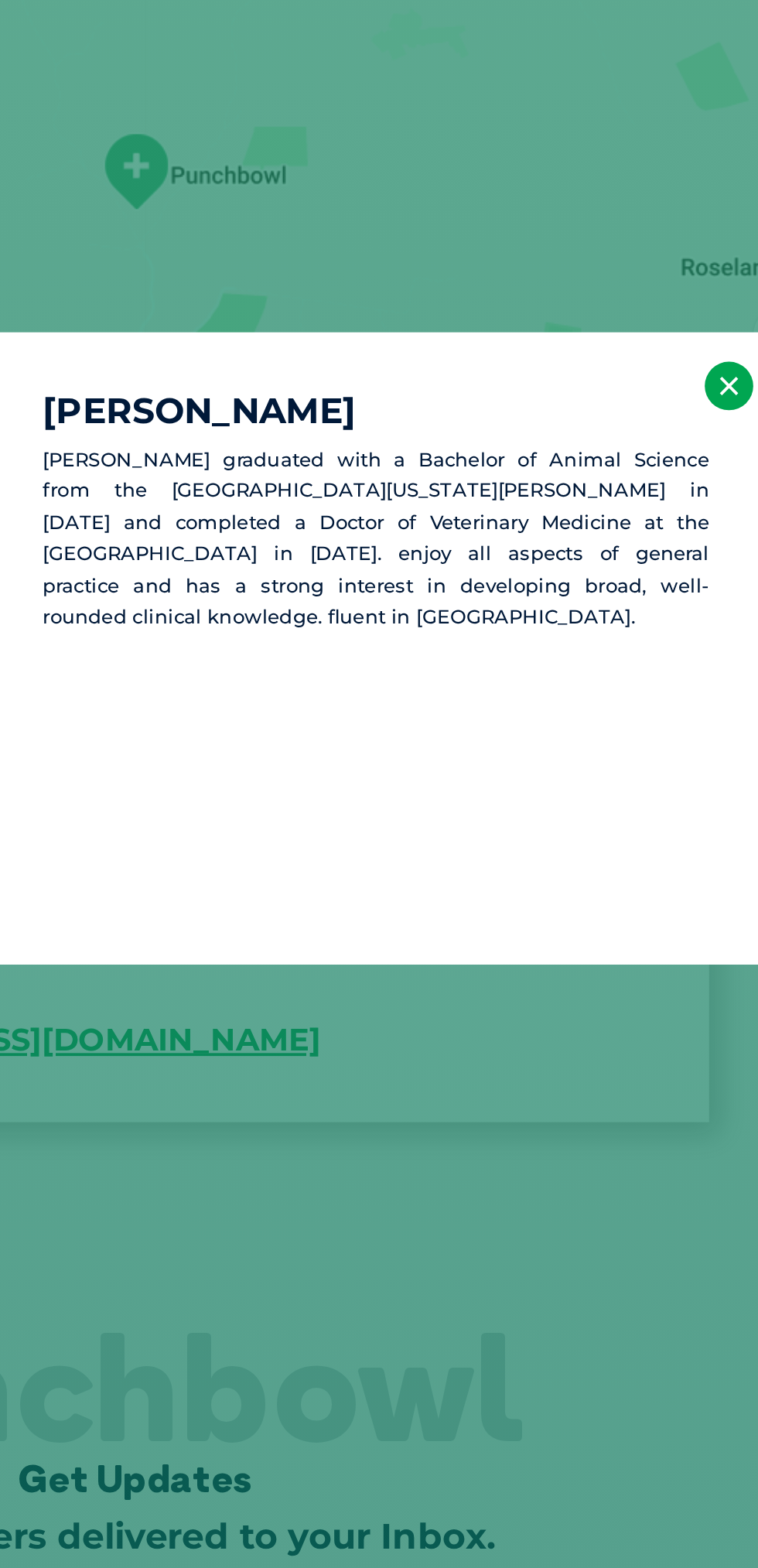
click at [686, 646] on button "×" at bounding box center [690, 646] width 25 height 25
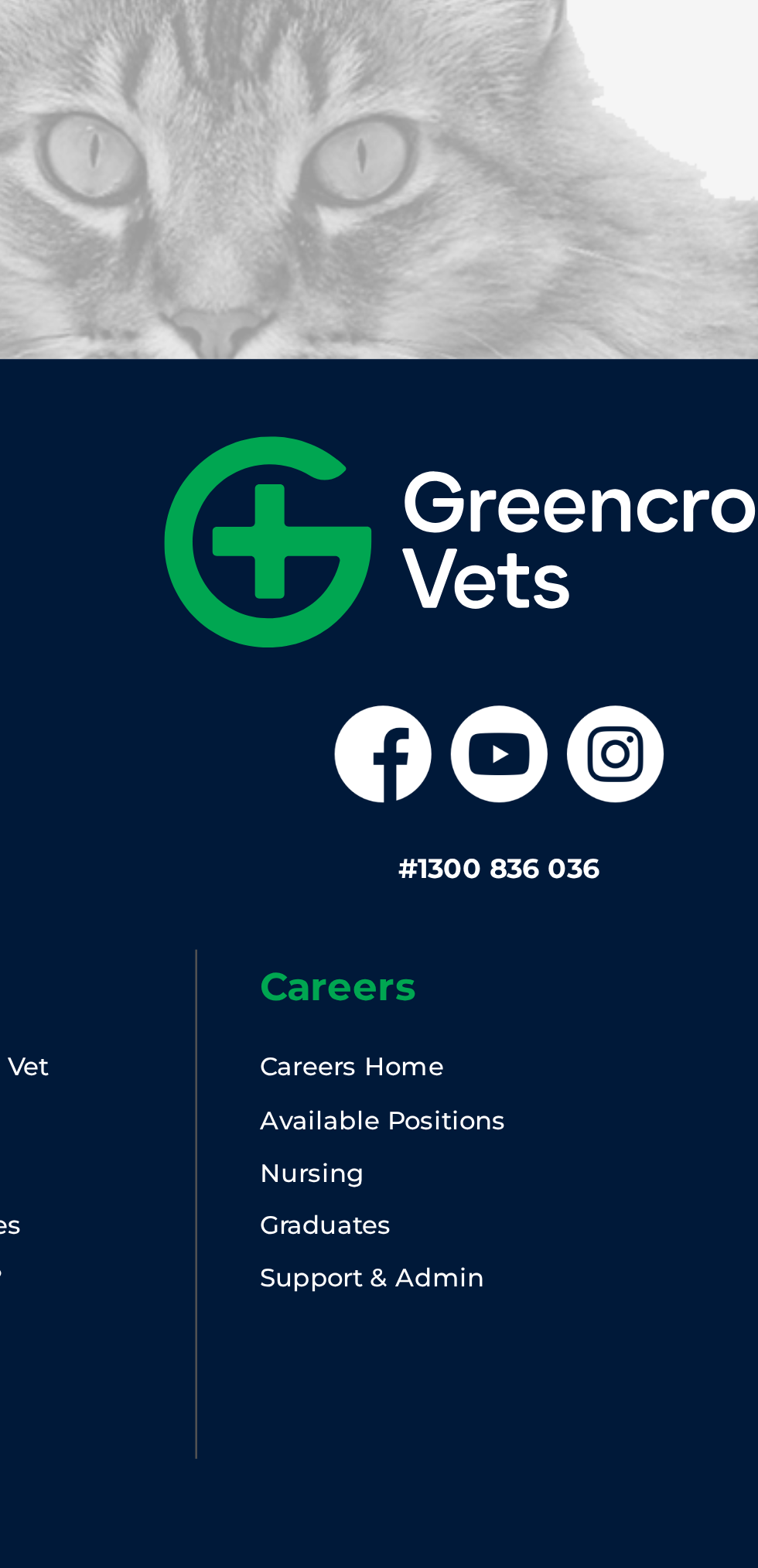
scroll to position [3606, 0]
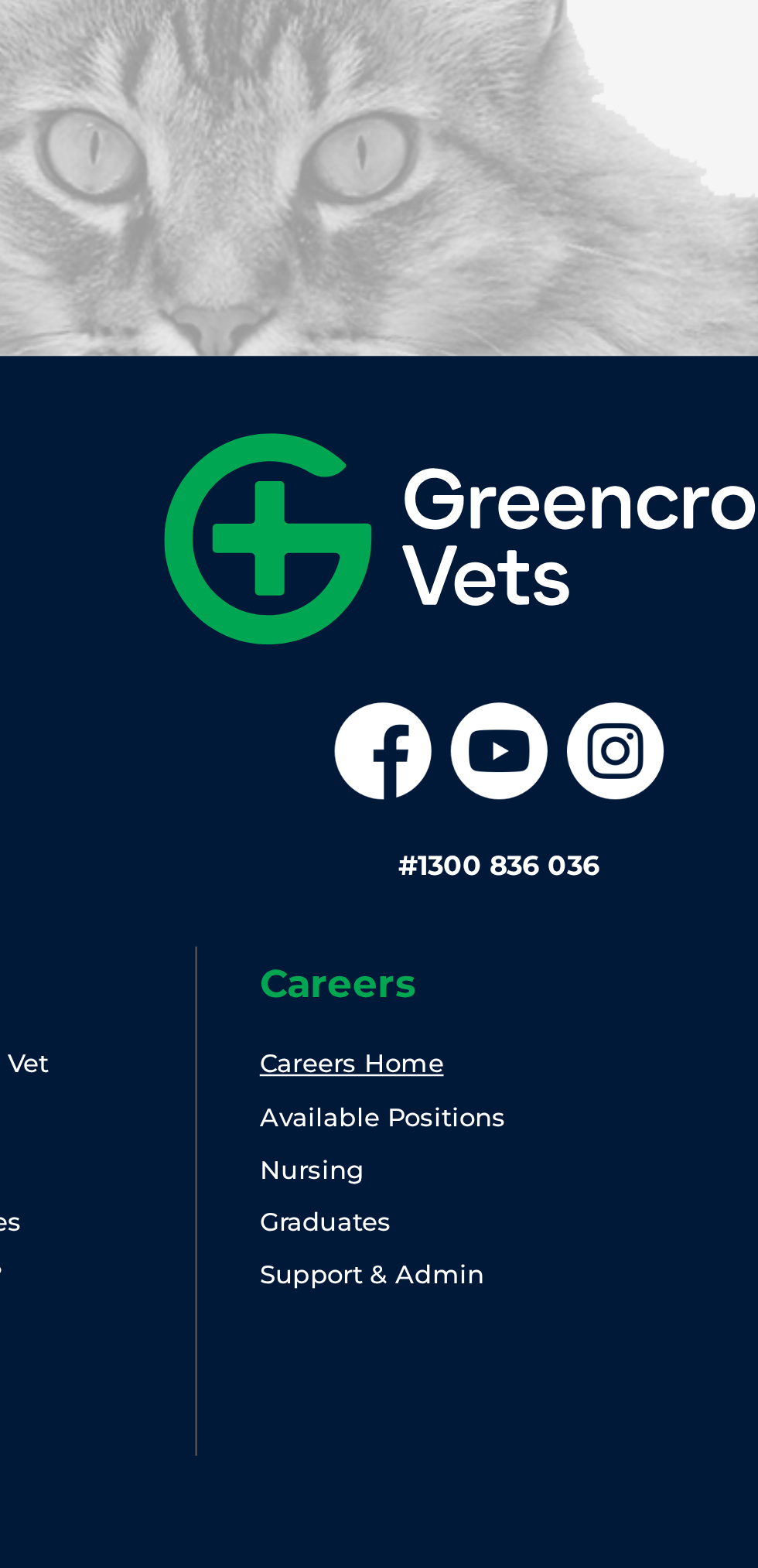
click at [317, 1336] on link "Careers Home" at bounding box center [320, 1330] width 73 height 12
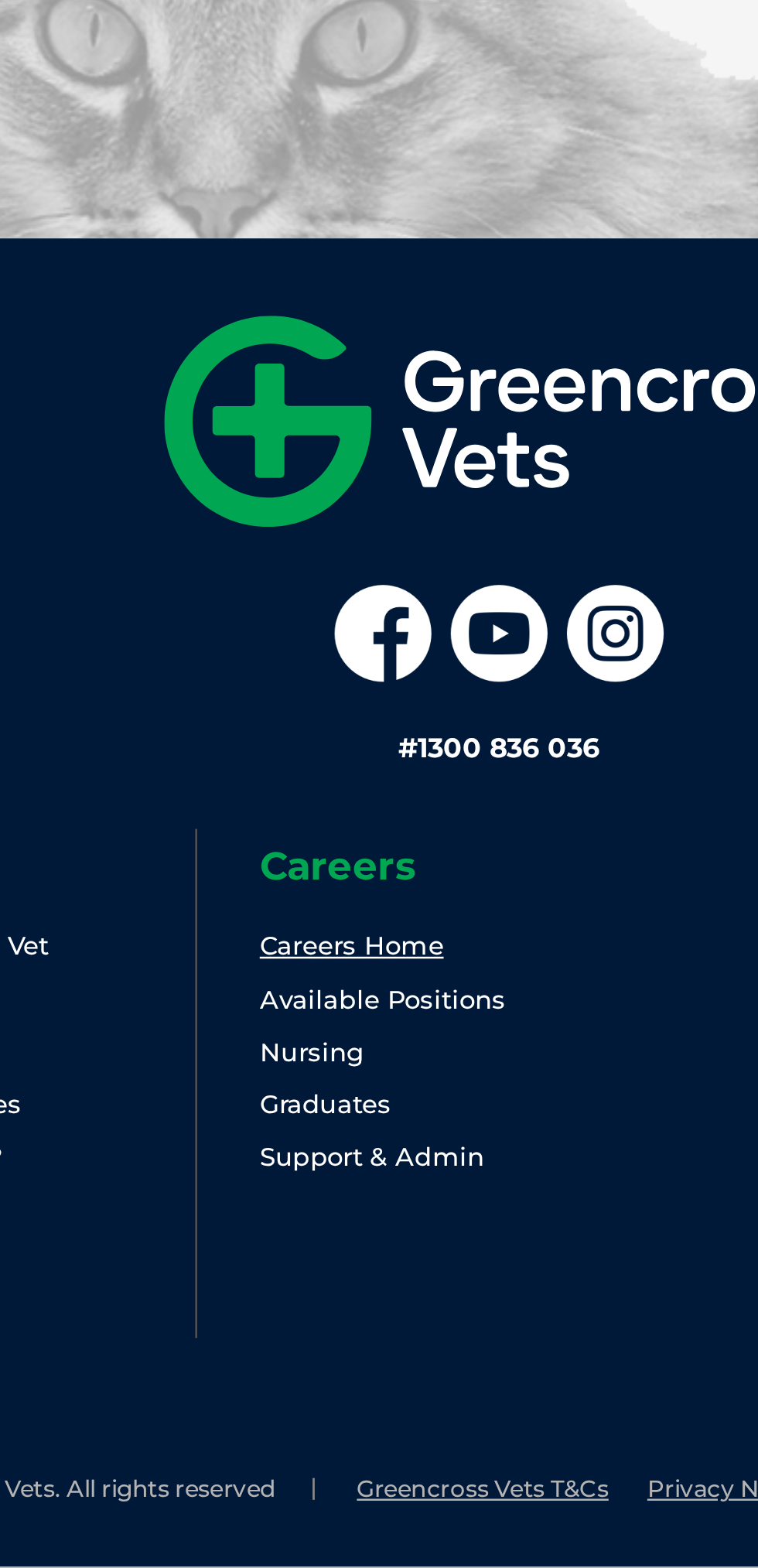
click at [337, 1325] on link "Careers Home" at bounding box center [320, 1318] width 73 height 12
